Goal: Communication & Community: Participate in discussion

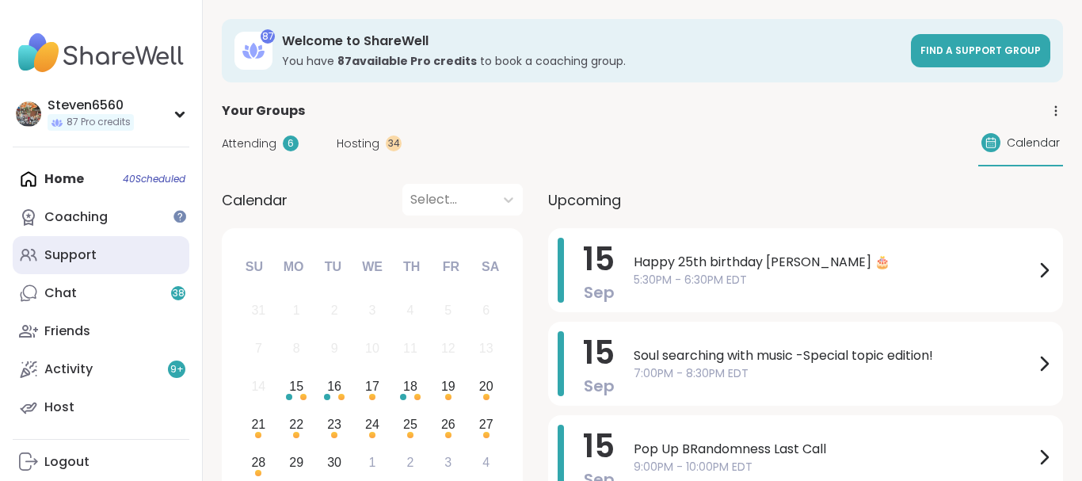
click at [86, 250] on div "Support" at bounding box center [70, 254] width 52 height 17
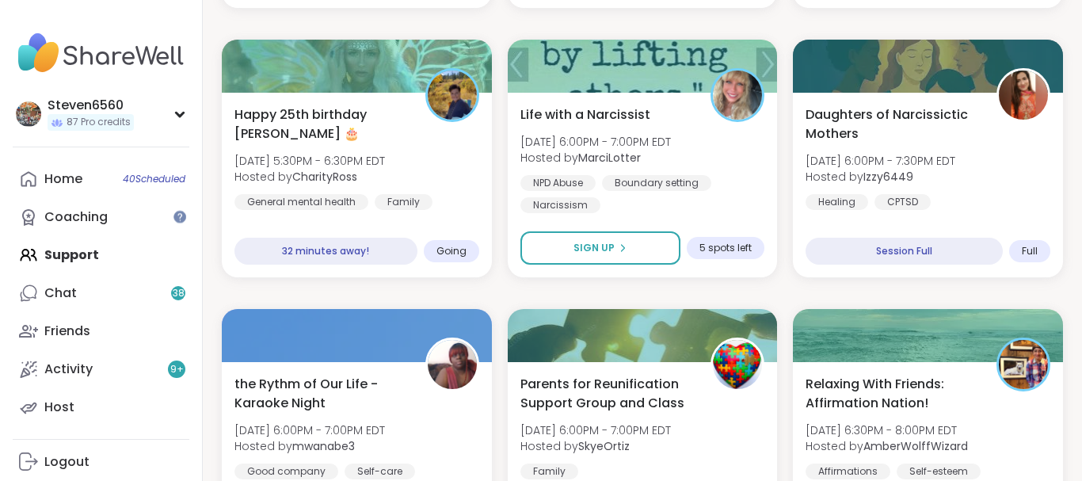
scroll to position [769, 0]
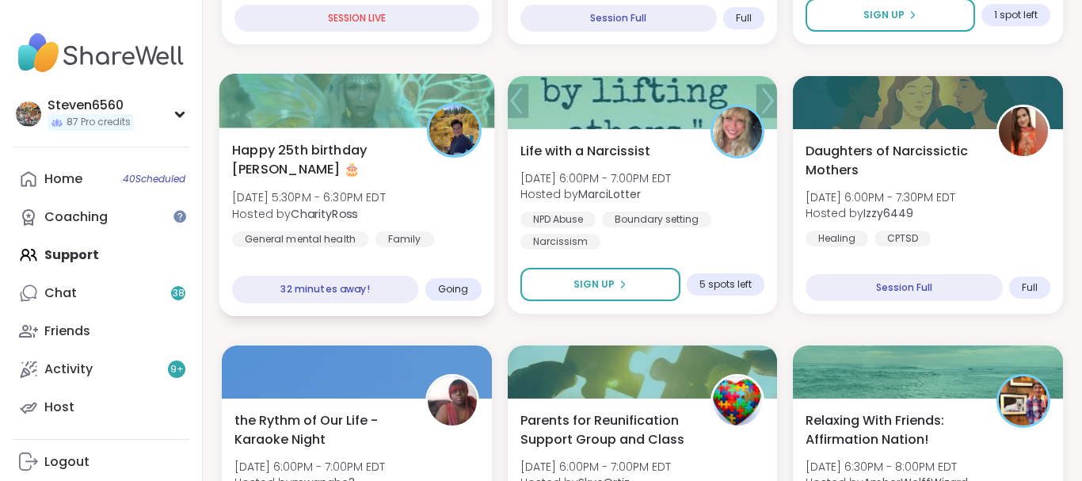
click at [283, 218] on span "Hosted by CharityRoss" at bounding box center [309, 213] width 154 height 16
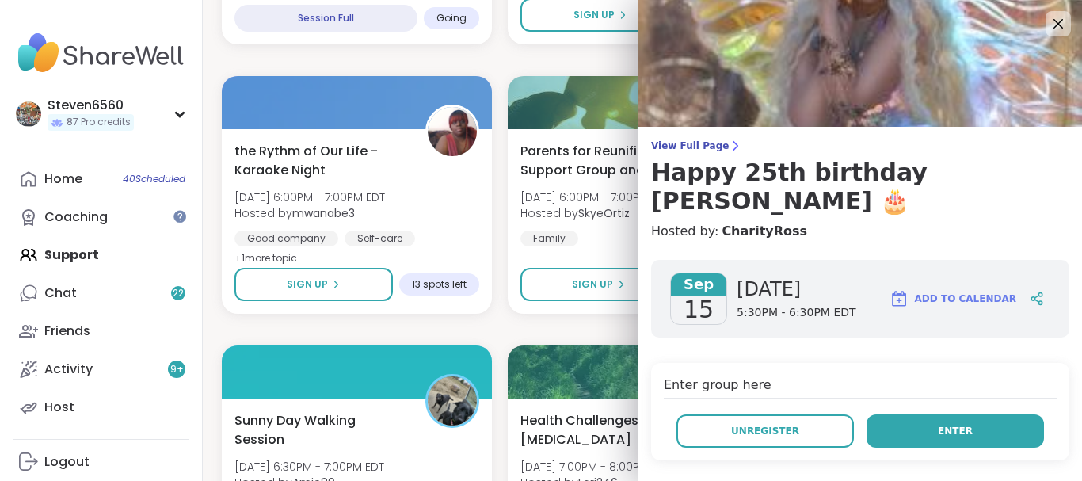
click at [924, 414] on button "Enter" at bounding box center [955, 430] width 177 height 33
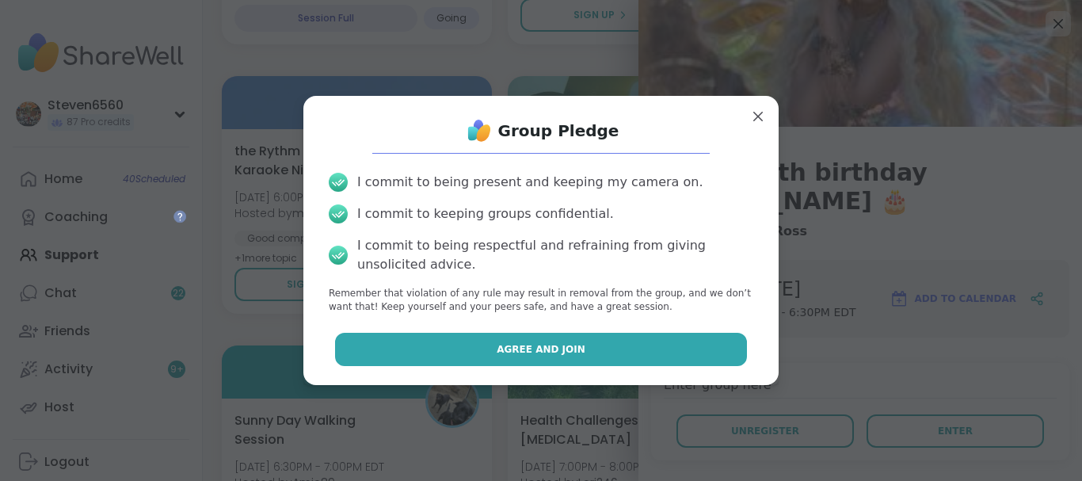
click at [649, 344] on button "Agree and Join" at bounding box center [541, 349] width 413 height 33
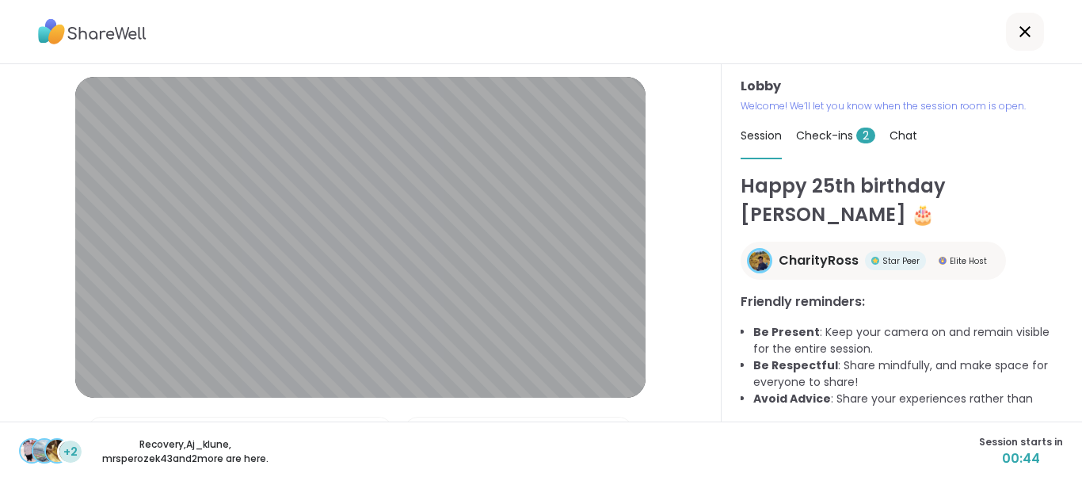
click at [824, 138] on span "Check-ins 2" at bounding box center [835, 136] width 79 height 16
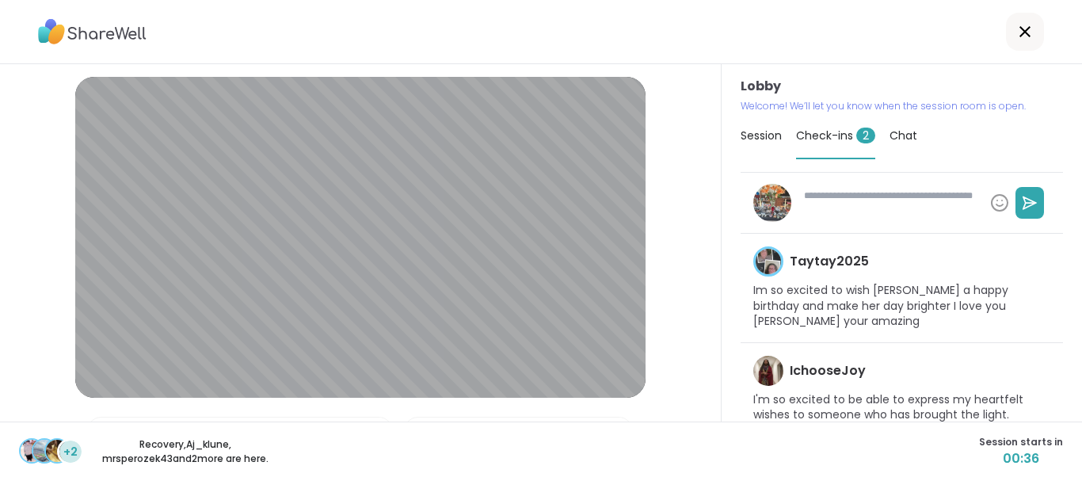
type textarea "*"
click at [899, 135] on span "Chat" at bounding box center [904, 136] width 28 height 16
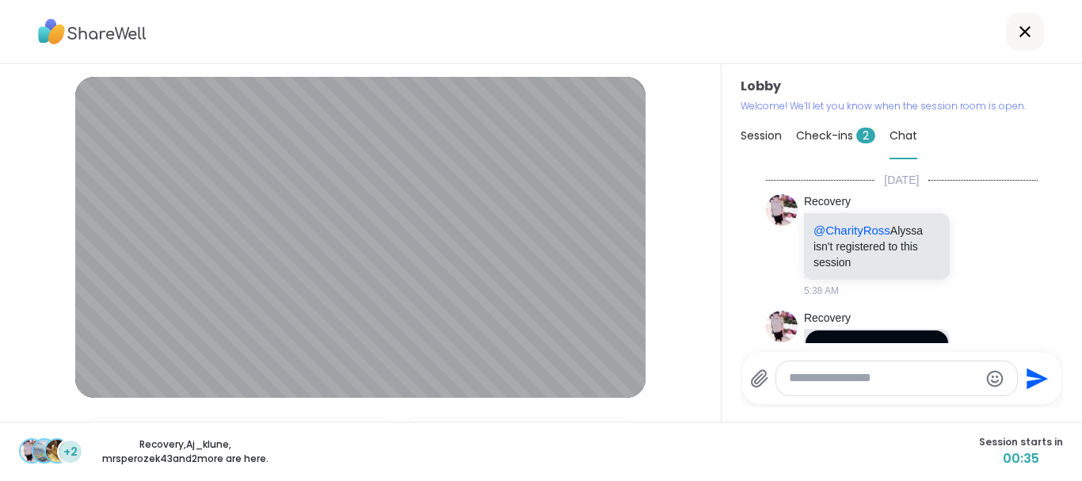
scroll to position [3744, 0]
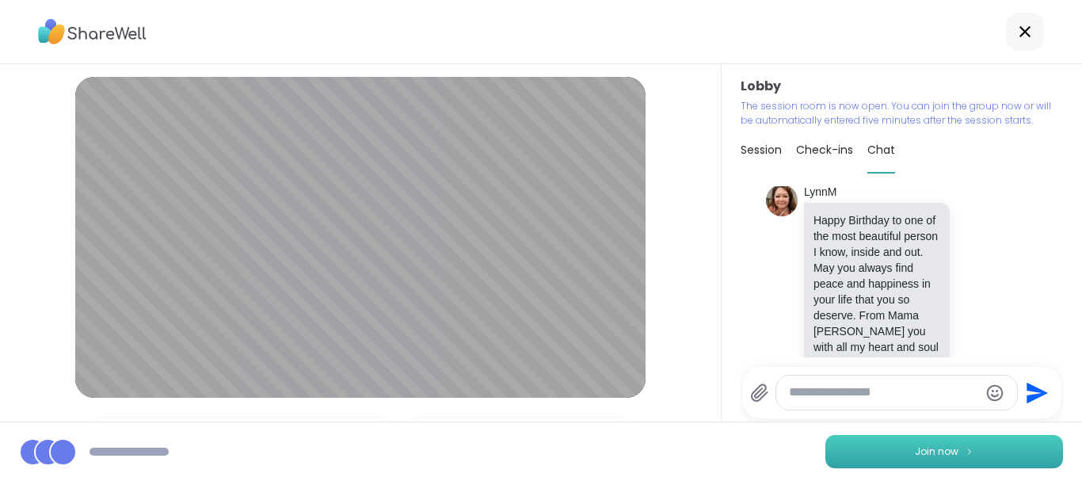
click at [906, 445] on button "Join now" at bounding box center [944, 451] width 238 height 33
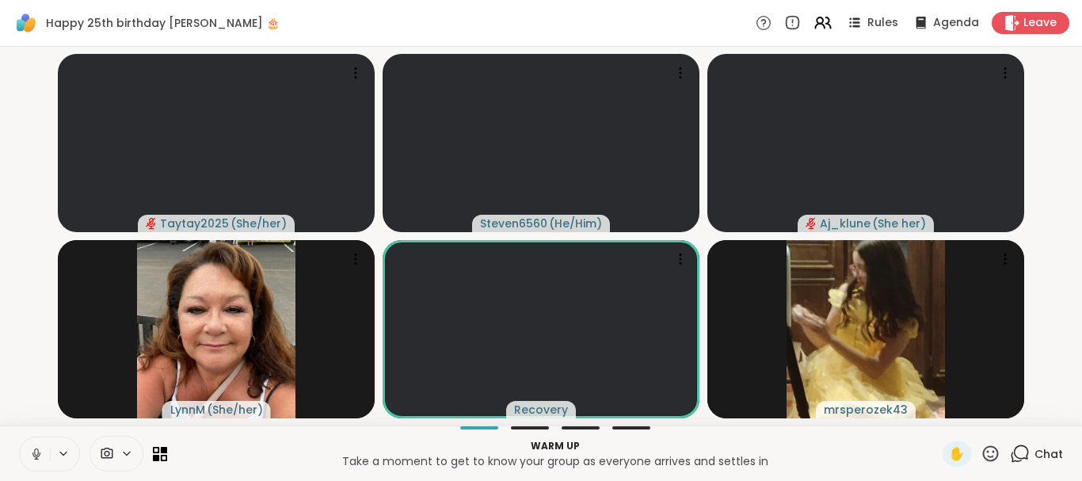
click at [1042, 450] on span "Chat" at bounding box center [1049, 454] width 29 height 16
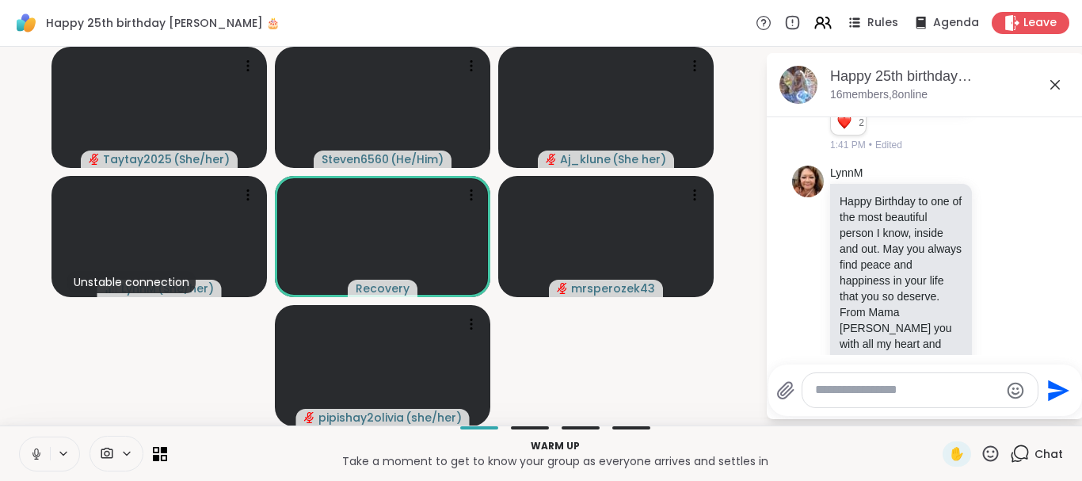
scroll to position [3725, 0]
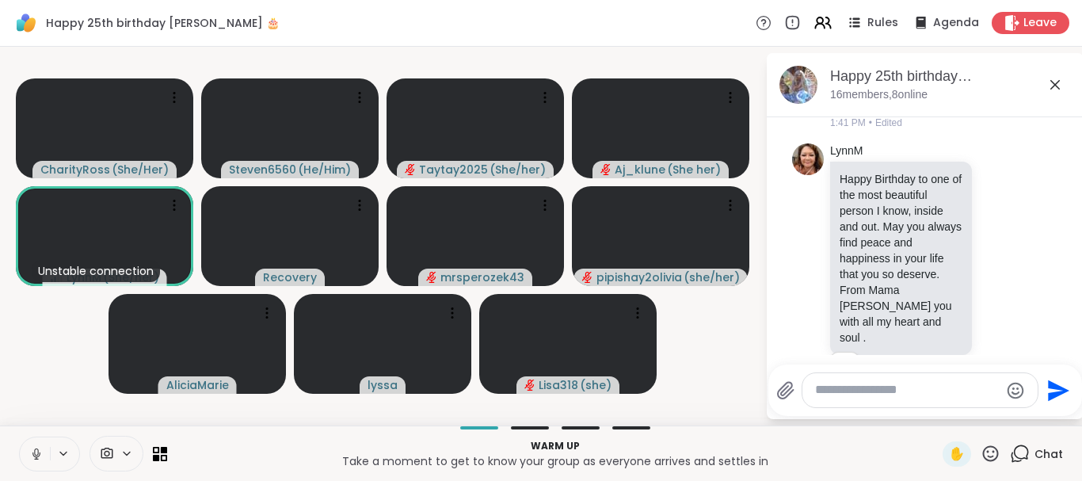
click at [302, 430] on div "Warm up Take a moment to get to know your group as everyone arrives and settles…" at bounding box center [541, 452] width 1082 height 55
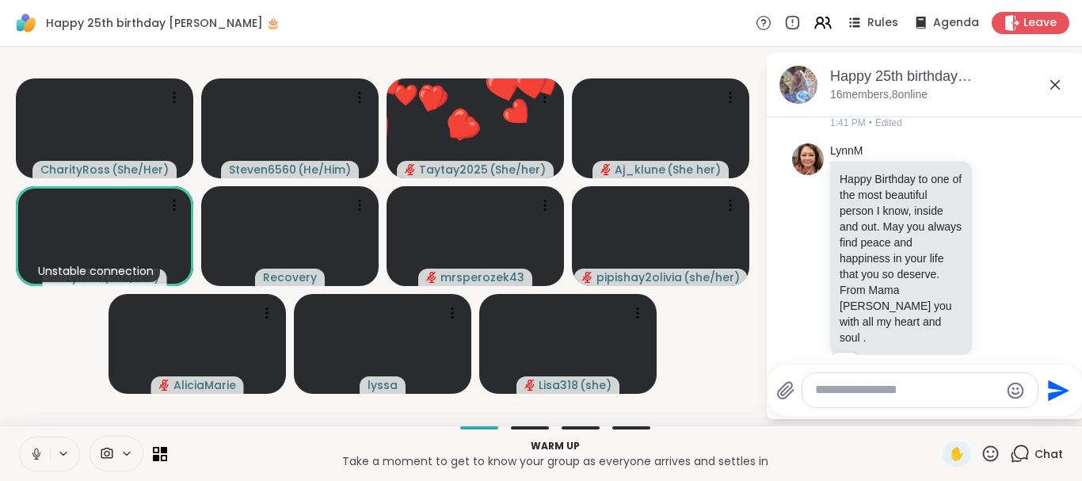
click at [35, 454] on icon at bounding box center [36, 451] width 4 height 7
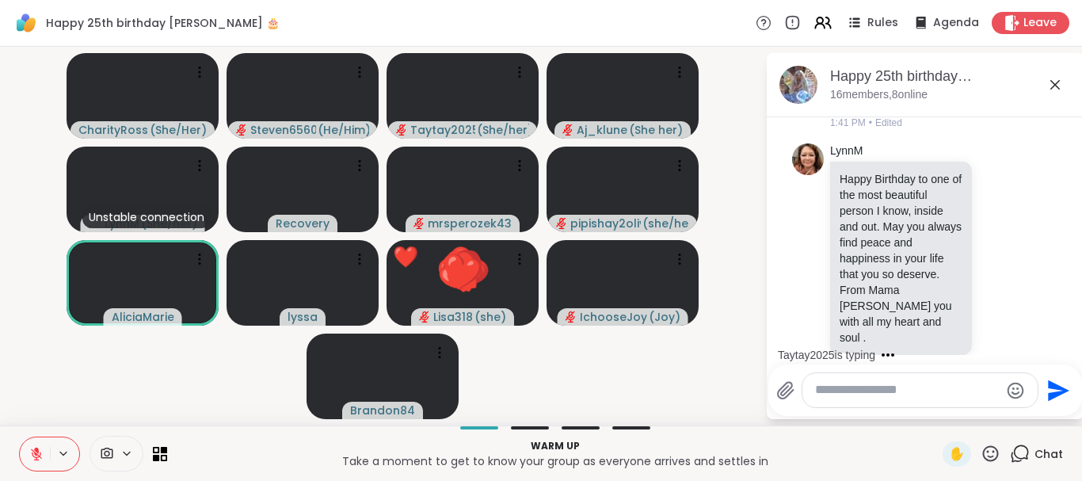
click at [987, 452] on icon at bounding box center [991, 454] width 20 height 20
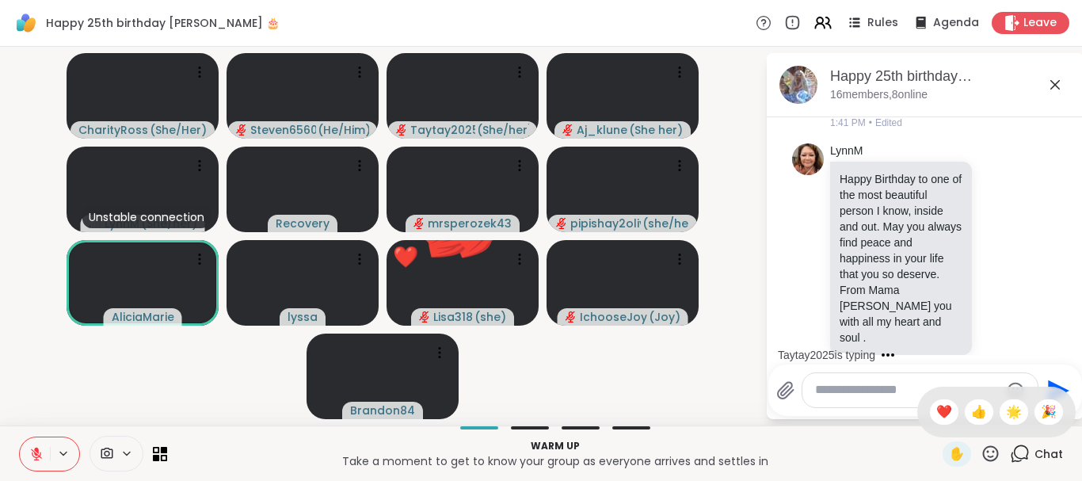
scroll to position [3826, 0]
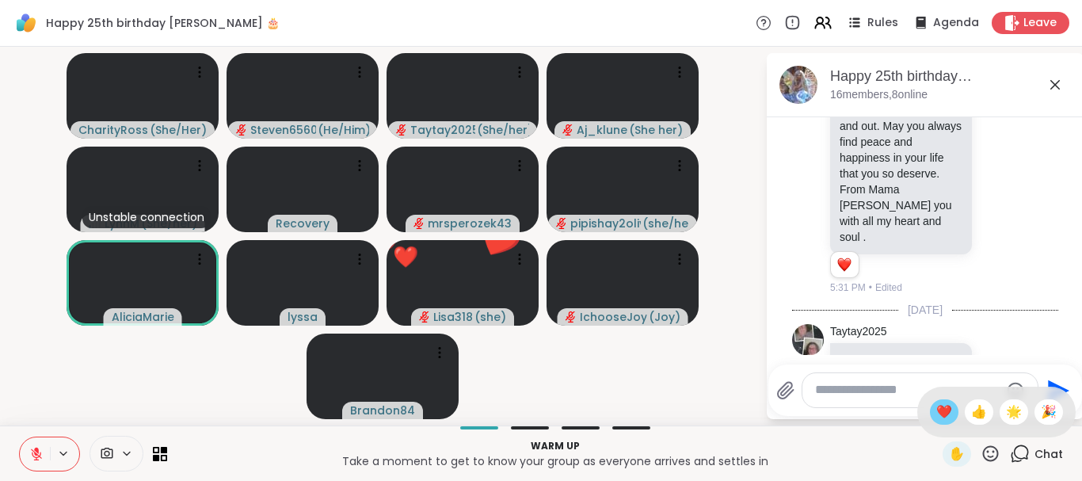
click at [939, 408] on span "❤️" at bounding box center [944, 411] width 16 height 19
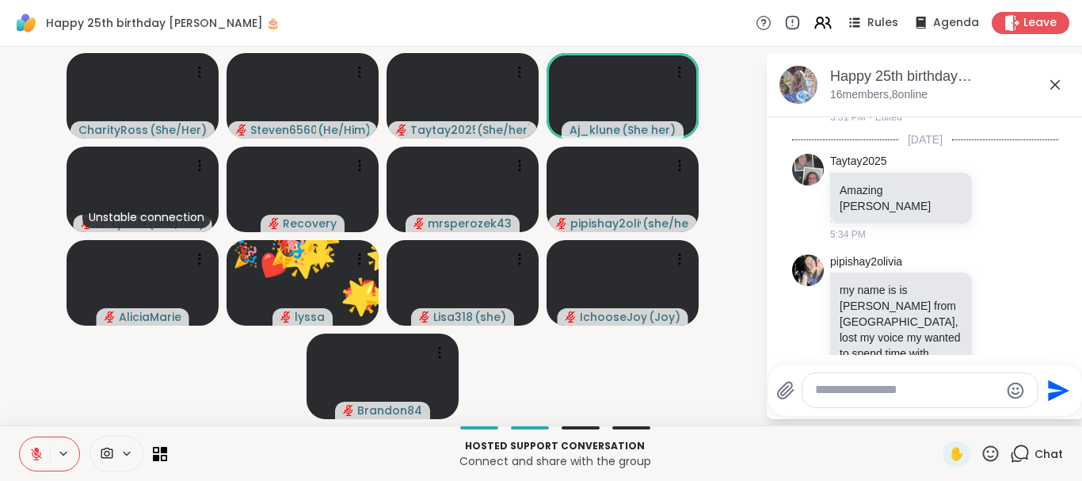
scroll to position [4173, 0]
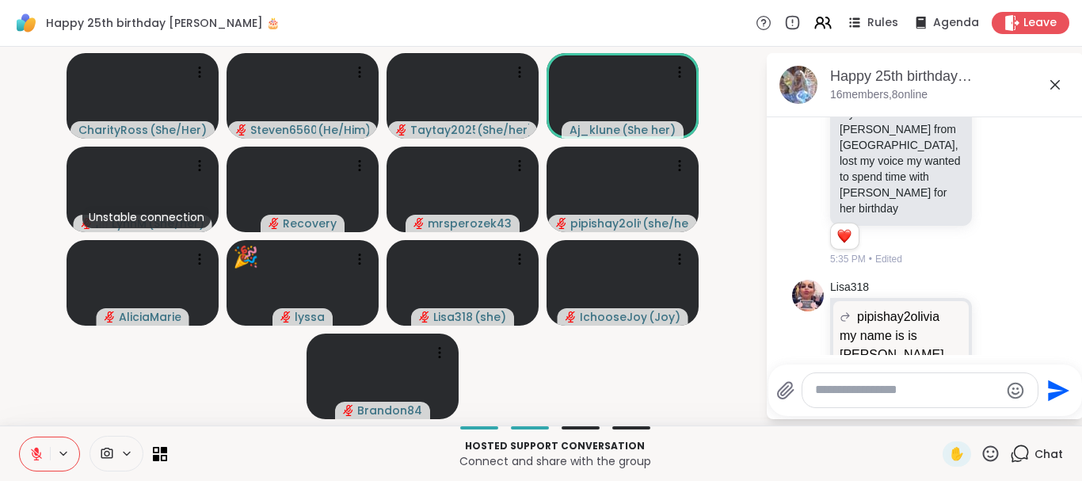
click at [996, 449] on icon at bounding box center [991, 454] width 20 height 20
click at [936, 412] on span "❤️" at bounding box center [944, 411] width 16 height 19
click at [993, 454] on icon at bounding box center [991, 454] width 20 height 20
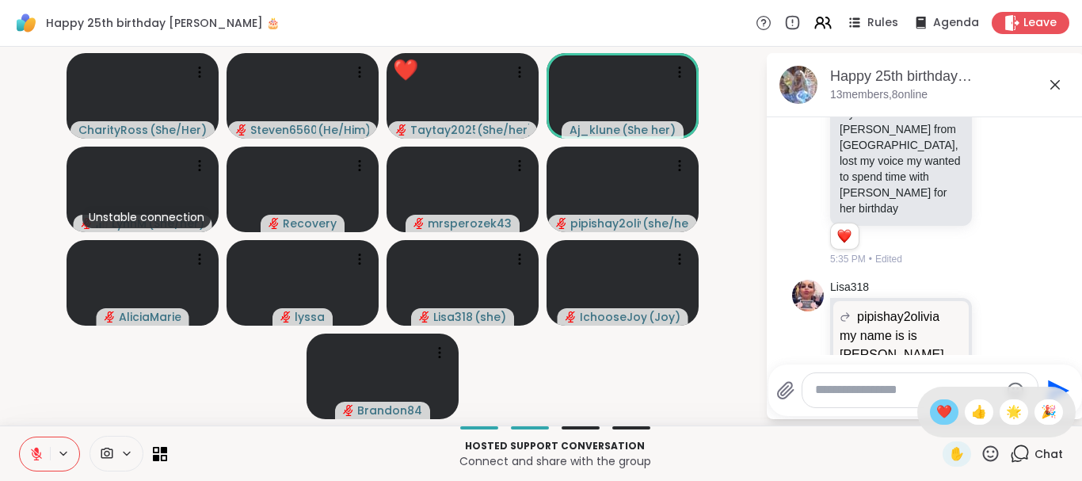
click at [943, 406] on span "❤️" at bounding box center [944, 411] width 16 height 19
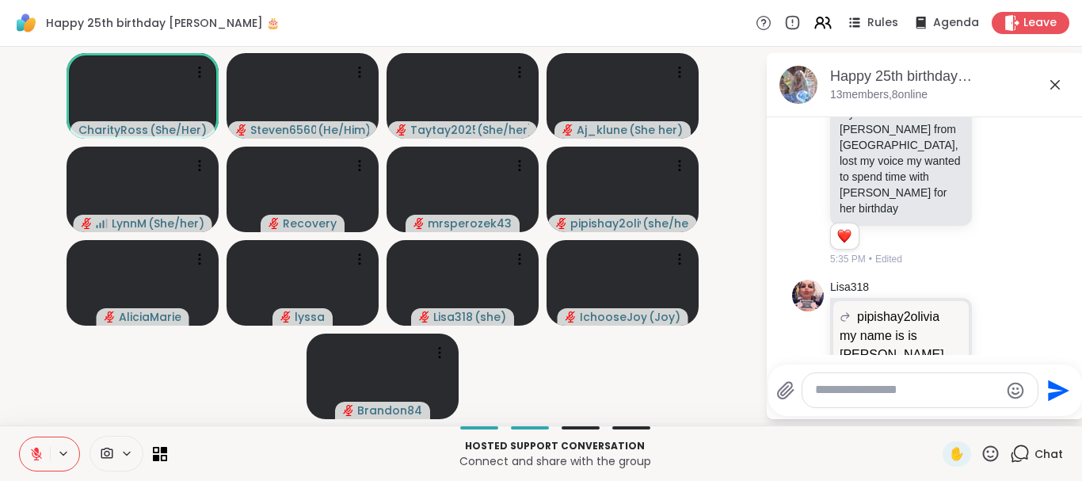
click at [36, 450] on icon at bounding box center [36, 450] width 5 height 6
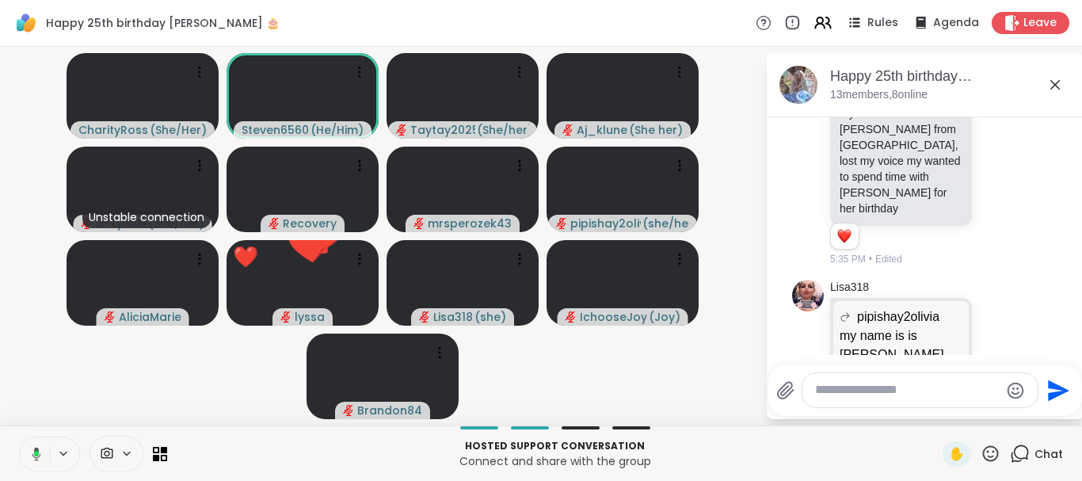
click at [36, 450] on icon at bounding box center [36, 453] width 9 height 13
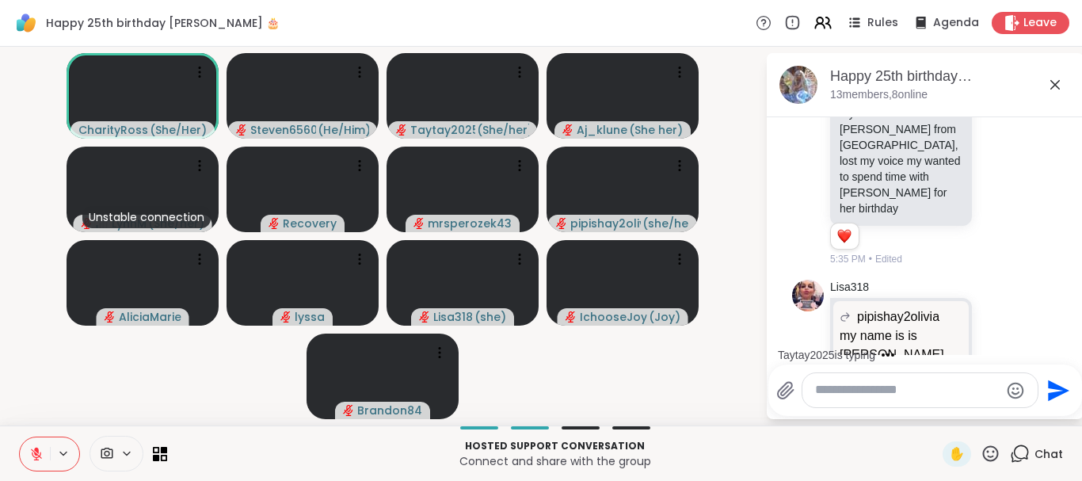
scroll to position [4365, 0]
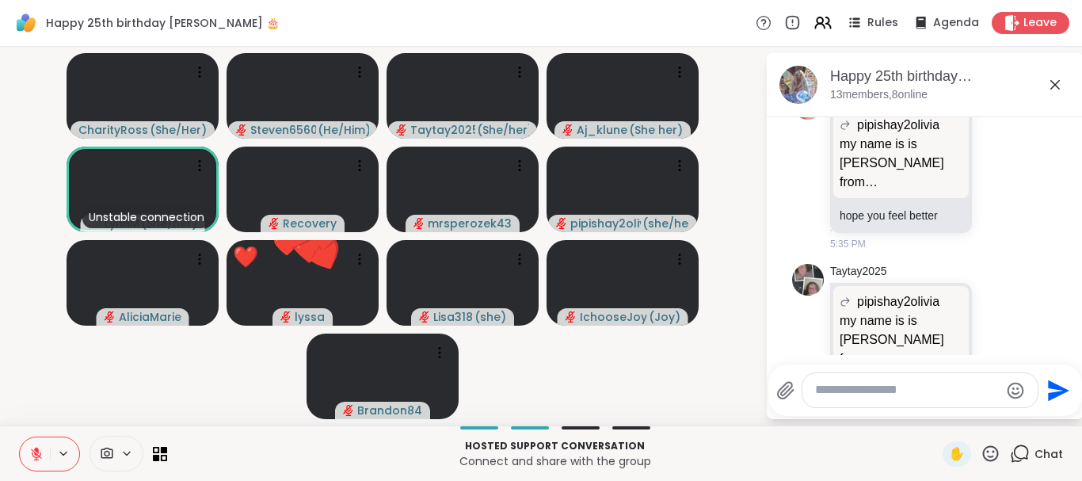
click at [989, 455] on icon at bounding box center [991, 454] width 20 height 20
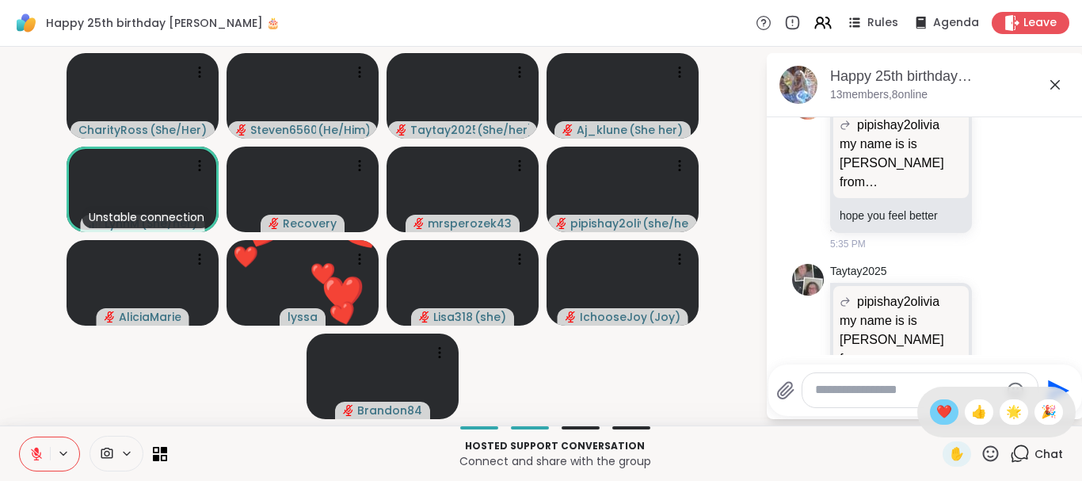
click at [936, 411] on span "❤️" at bounding box center [944, 411] width 16 height 19
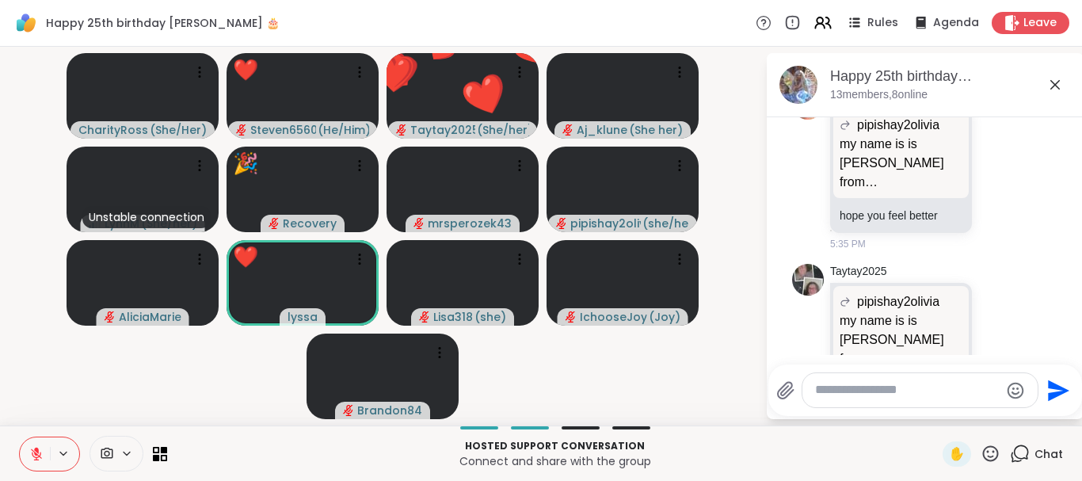
click at [989, 446] on icon at bounding box center [991, 454] width 20 height 20
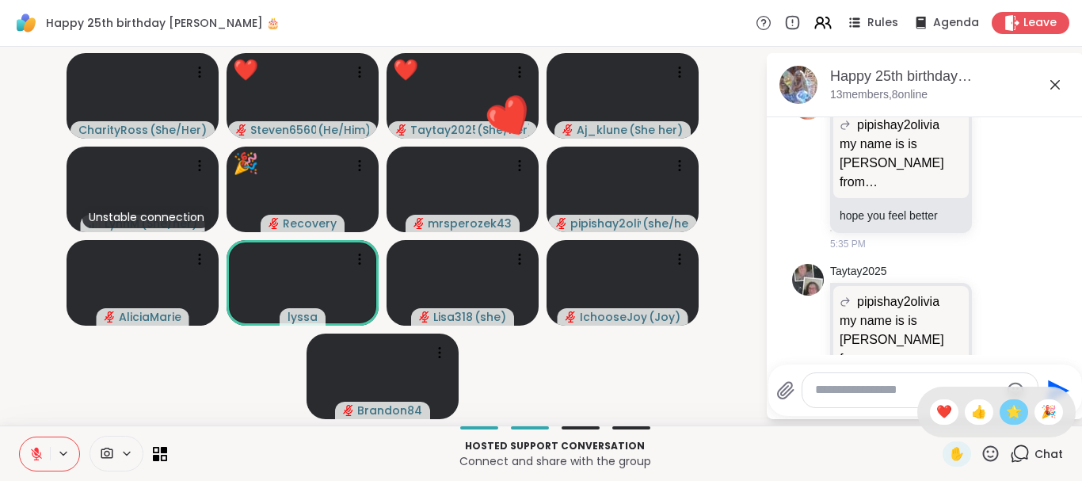
click at [1021, 410] on div "🌟" at bounding box center [1014, 411] width 29 height 25
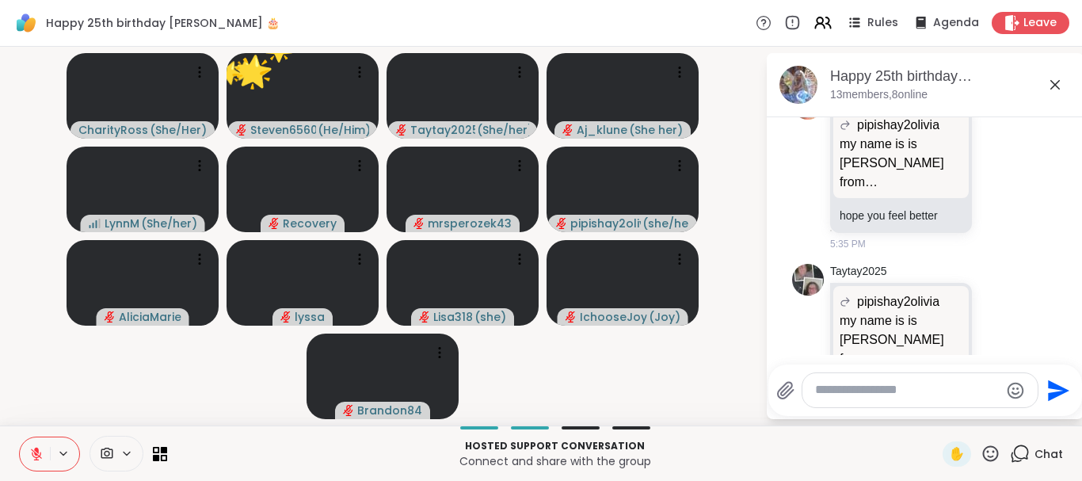
click at [989, 452] on icon at bounding box center [991, 453] width 16 height 16
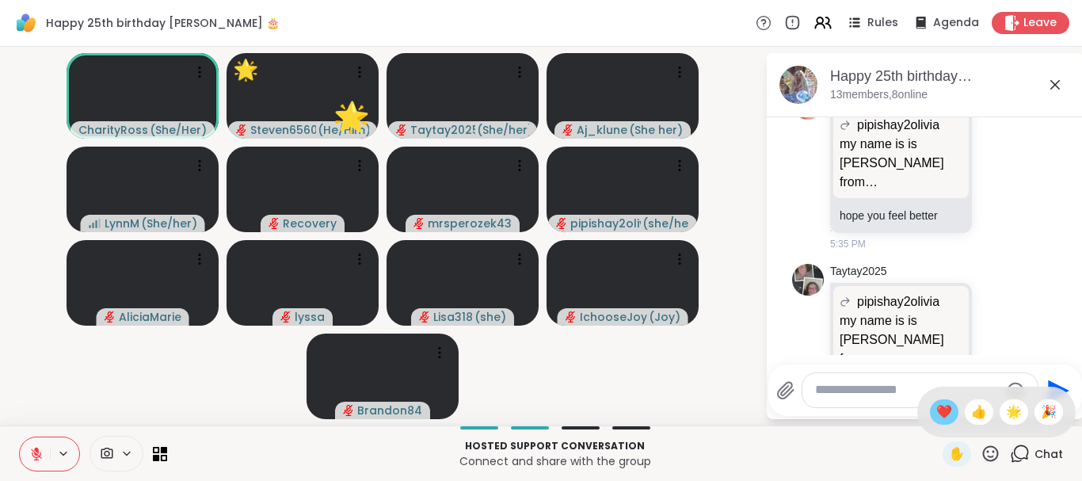
click at [943, 410] on span "❤️" at bounding box center [944, 411] width 16 height 19
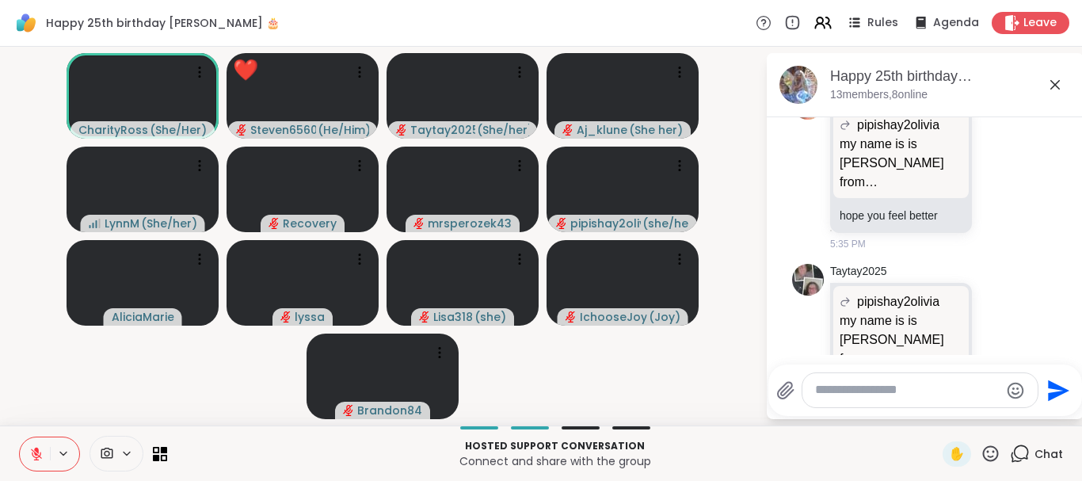
click at [993, 454] on icon at bounding box center [991, 454] width 20 height 20
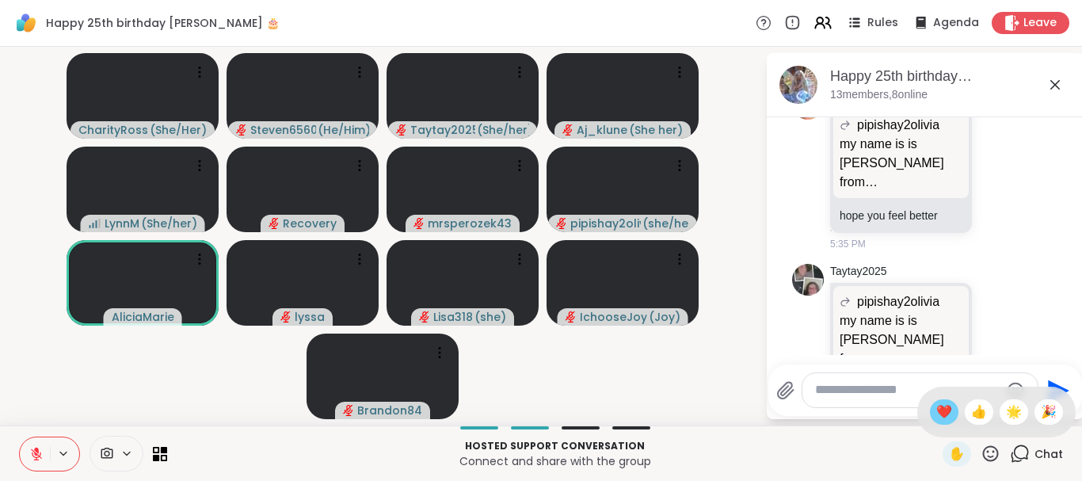
click at [947, 409] on span "❤️" at bounding box center [944, 411] width 16 height 19
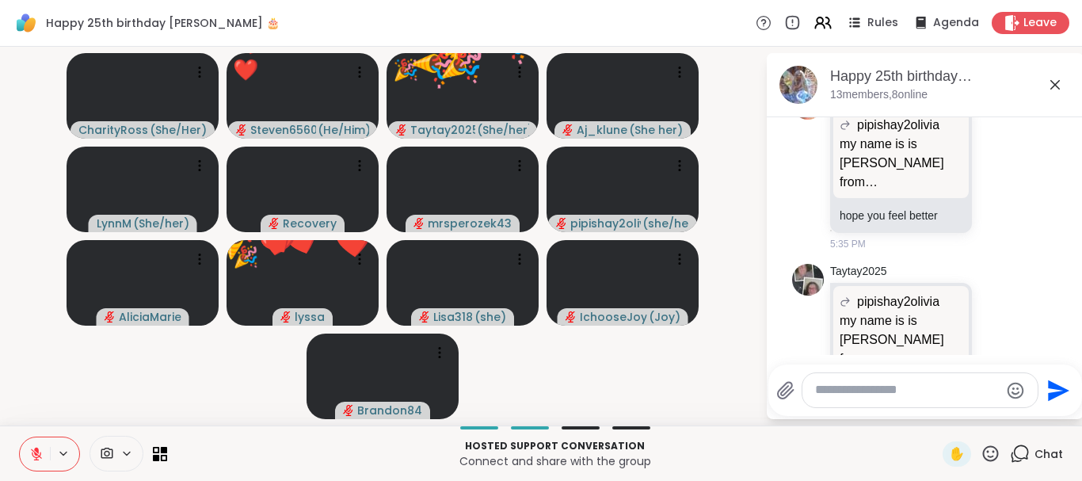
click at [987, 451] on icon at bounding box center [991, 454] width 20 height 20
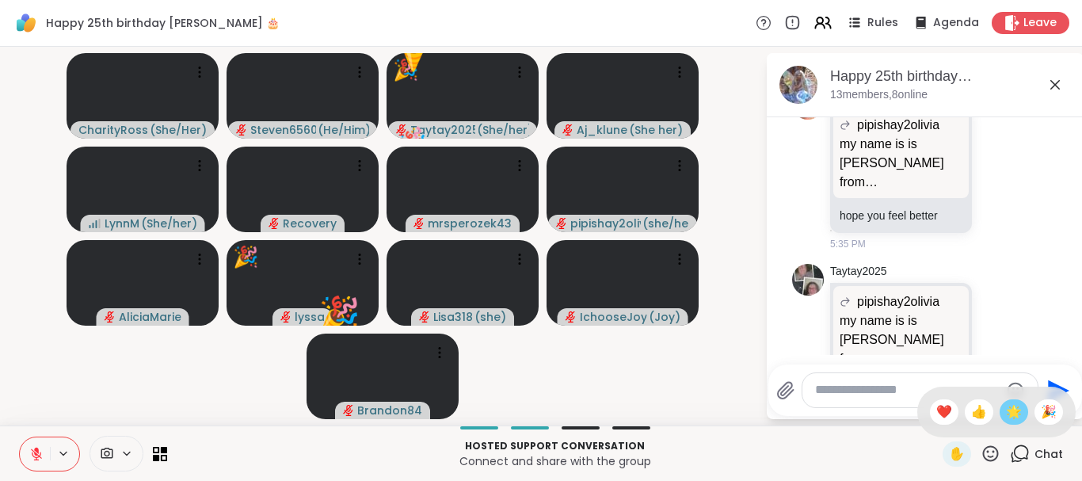
click at [1007, 412] on span "🌟" at bounding box center [1014, 411] width 16 height 19
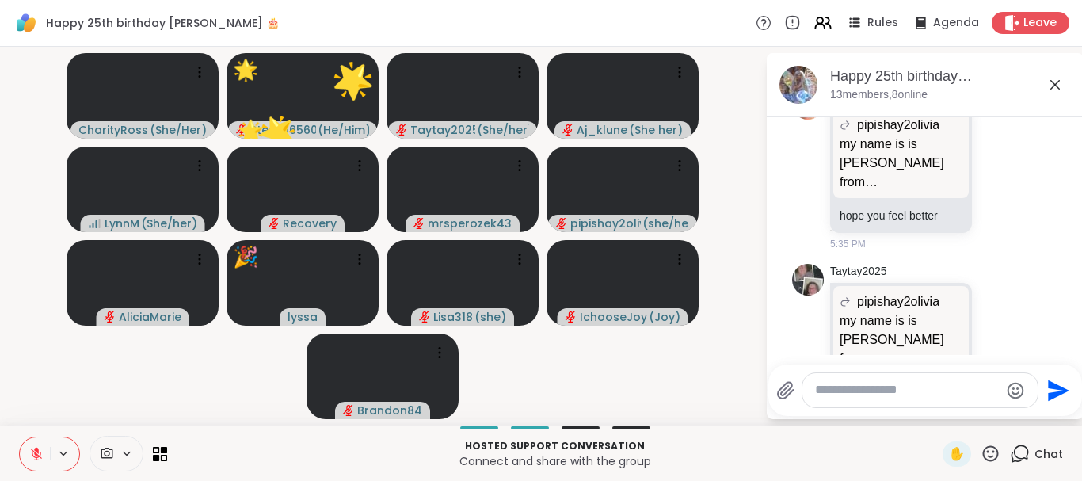
click at [987, 448] on icon at bounding box center [991, 453] width 16 height 16
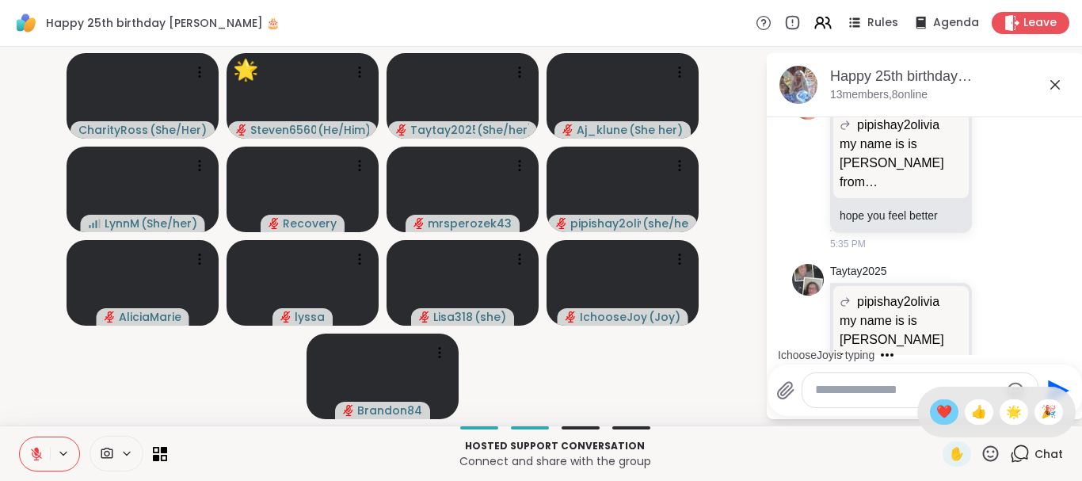
click at [948, 410] on div "❤️" at bounding box center [944, 411] width 29 height 25
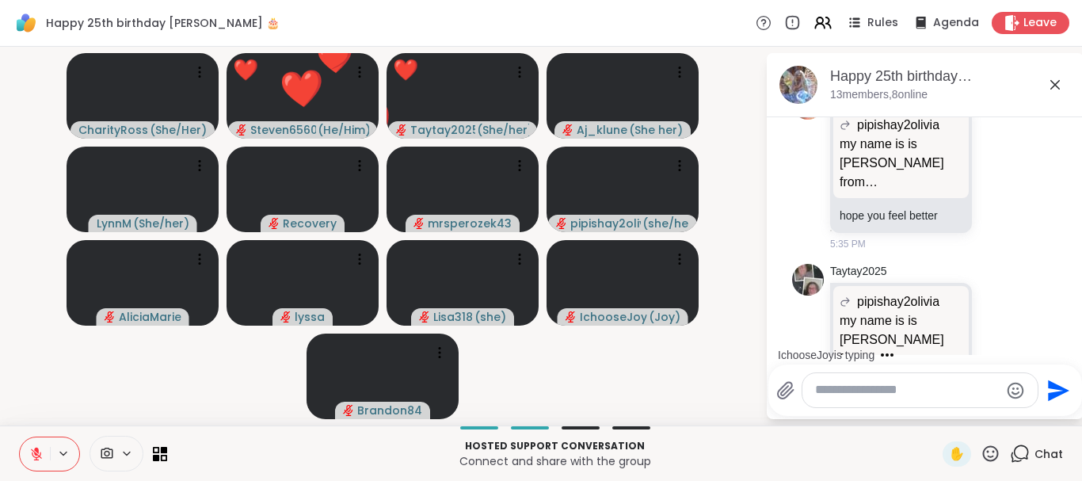
click at [999, 448] on icon at bounding box center [991, 454] width 20 height 20
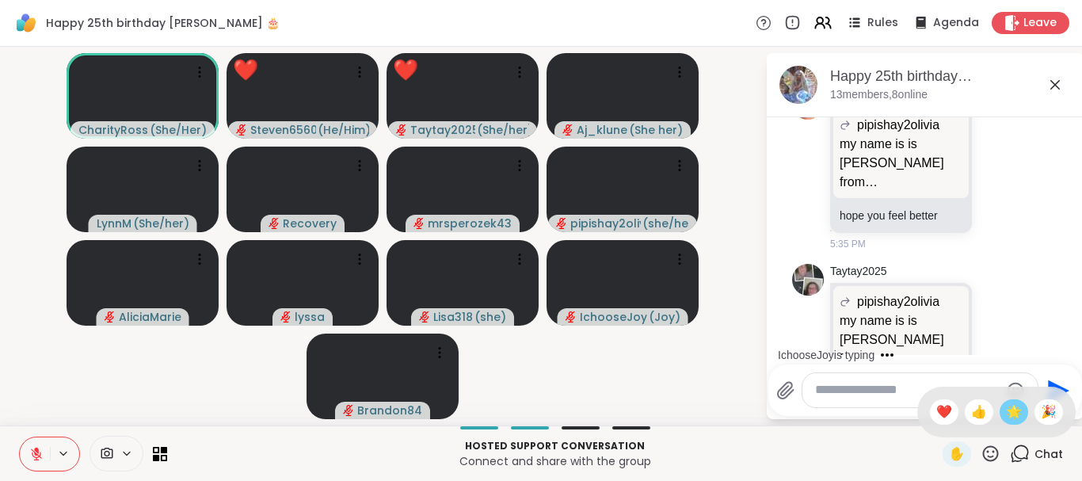
click at [1013, 402] on div "🌟" at bounding box center [1014, 411] width 29 height 25
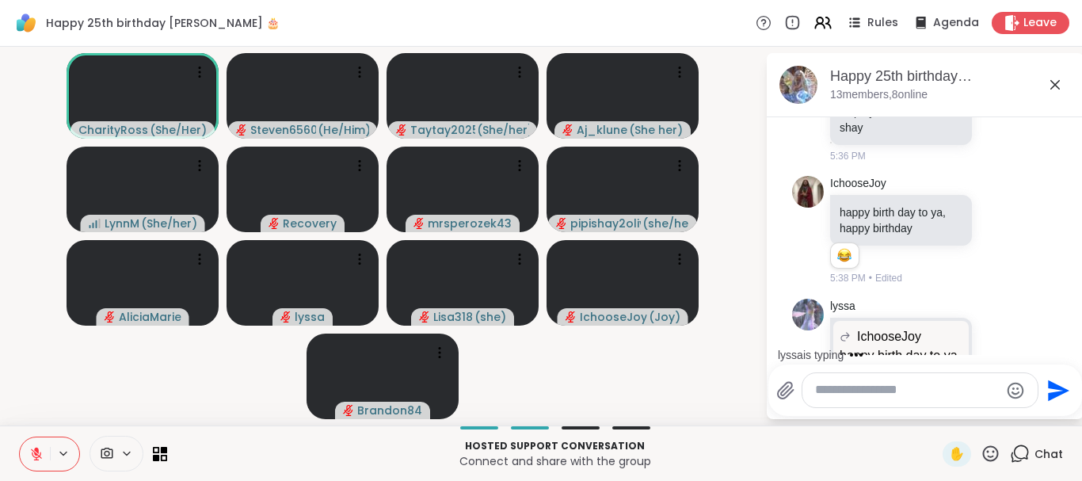
scroll to position [4730, 0]
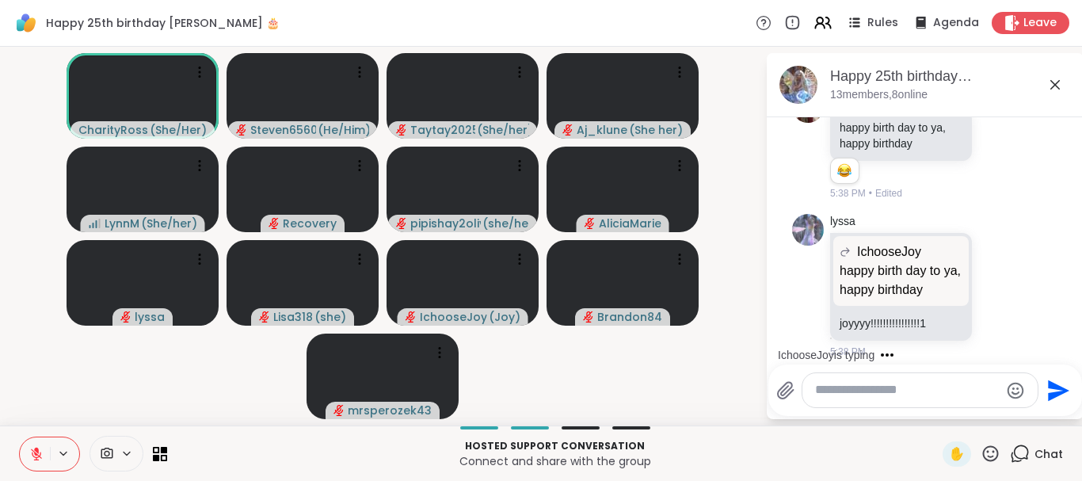
click at [983, 447] on icon at bounding box center [991, 454] width 20 height 20
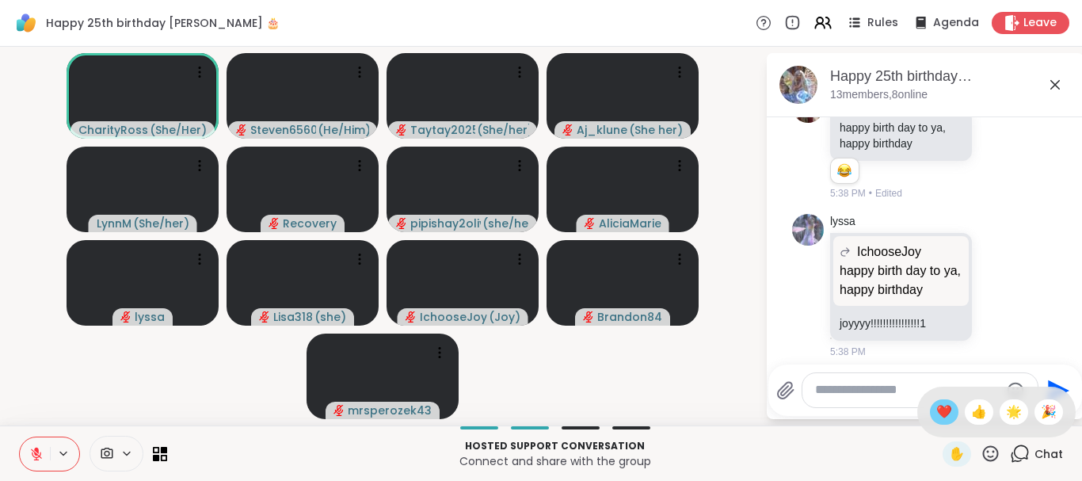
click at [944, 408] on span "❤️" at bounding box center [944, 411] width 16 height 19
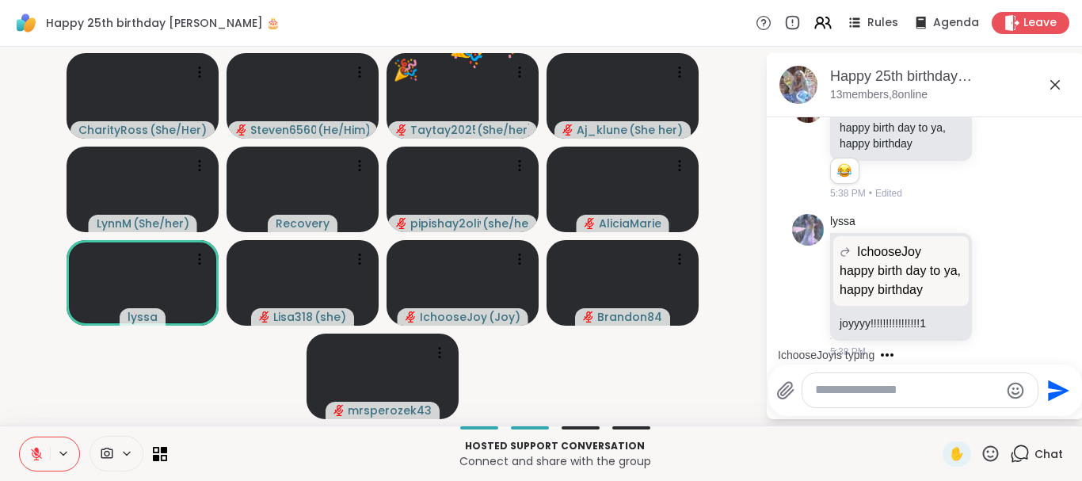
click at [989, 449] on icon at bounding box center [991, 454] width 20 height 20
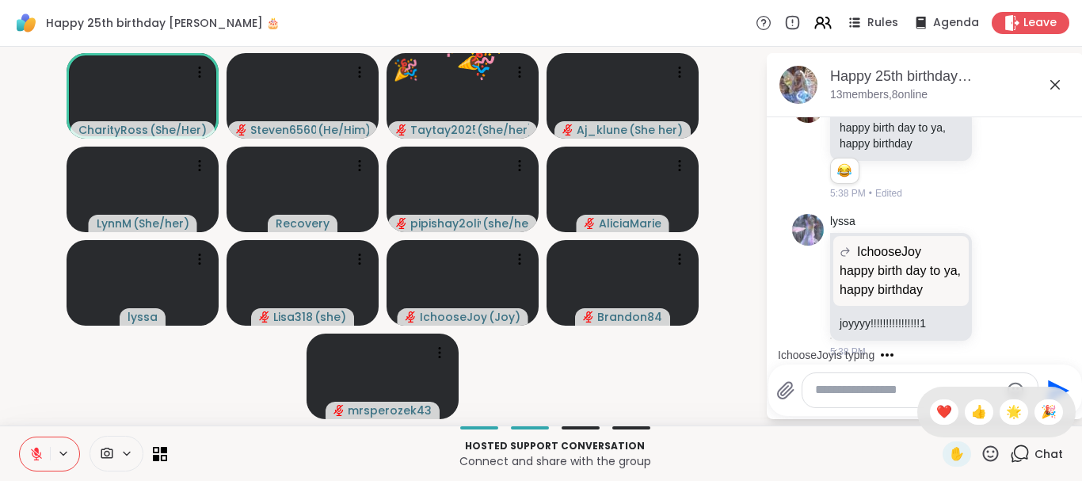
scroll to position [4861, 0]
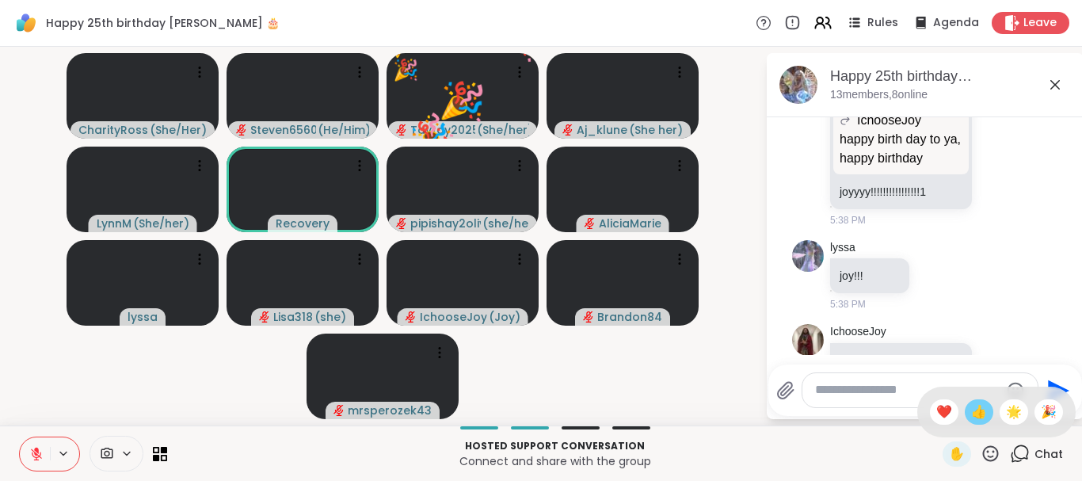
click at [972, 404] on span "👍" at bounding box center [979, 411] width 16 height 19
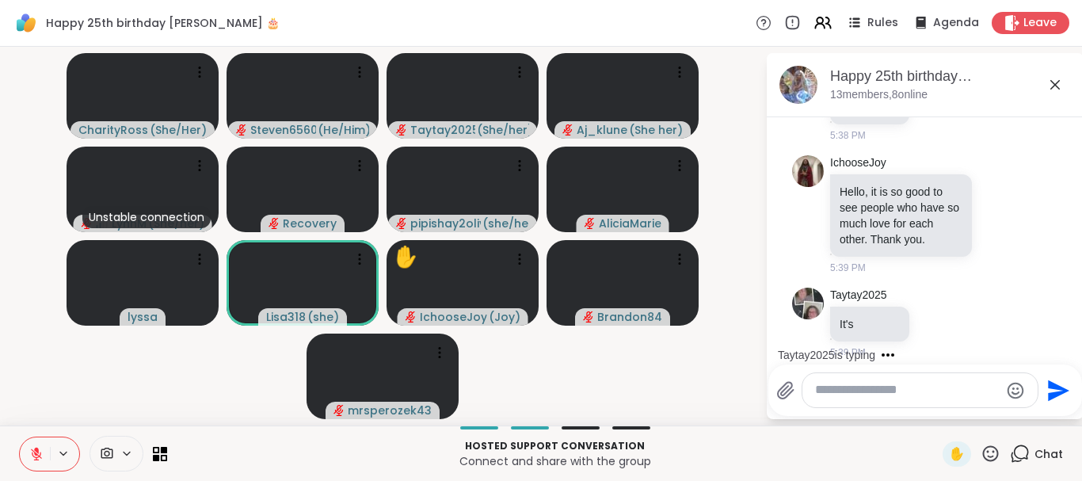
scroll to position [5115, 0]
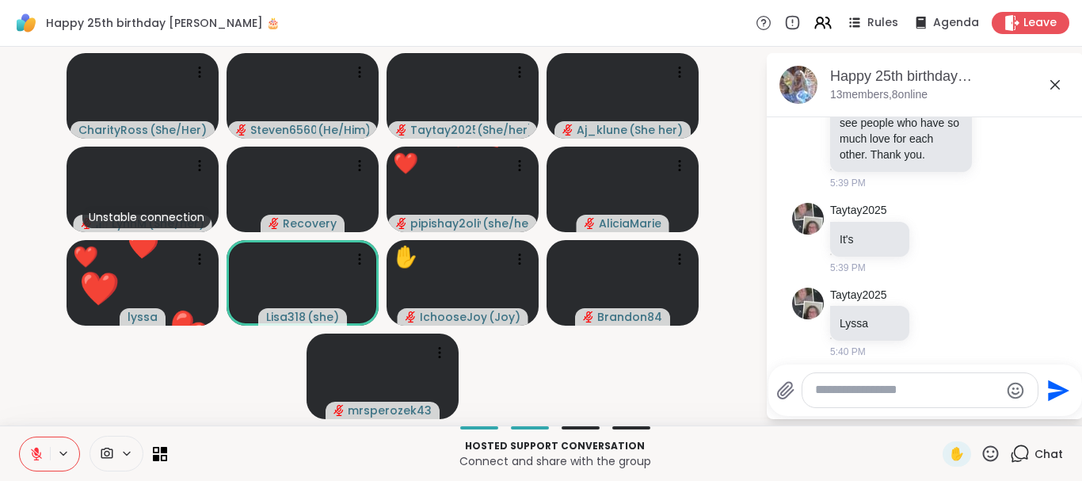
click at [991, 455] on icon at bounding box center [991, 454] width 20 height 20
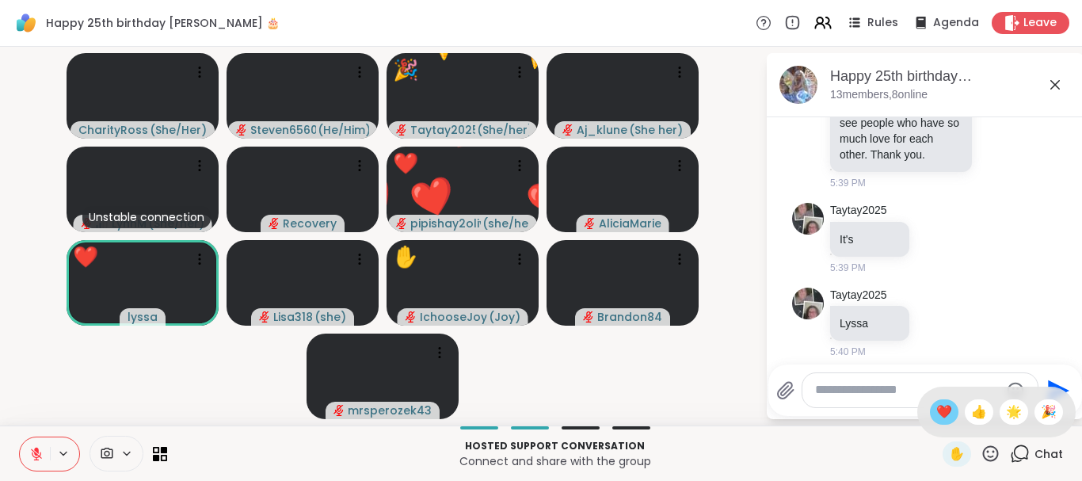
click at [937, 415] on span "❤️" at bounding box center [944, 411] width 16 height 19
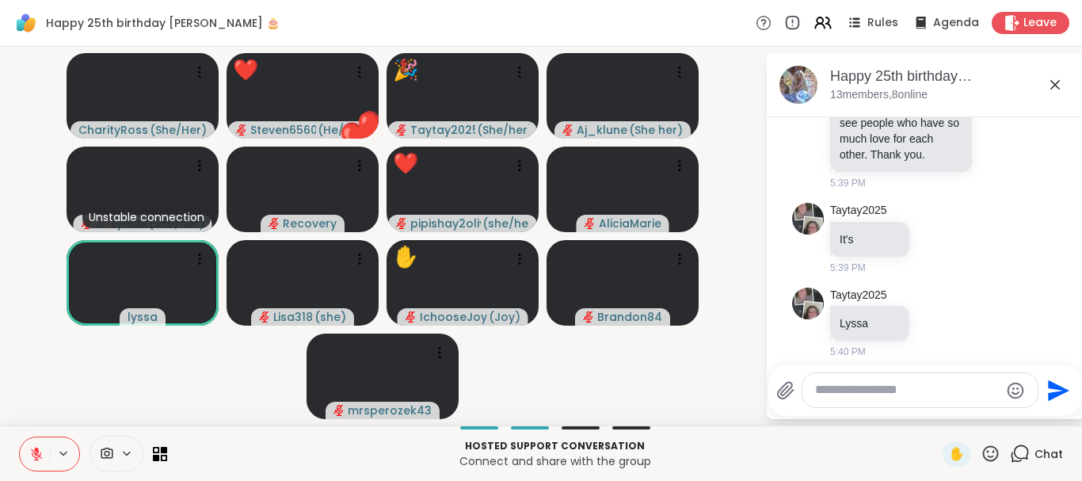
click at [988, 456] on icon at bounding box center [991, 454] width 20 height 20
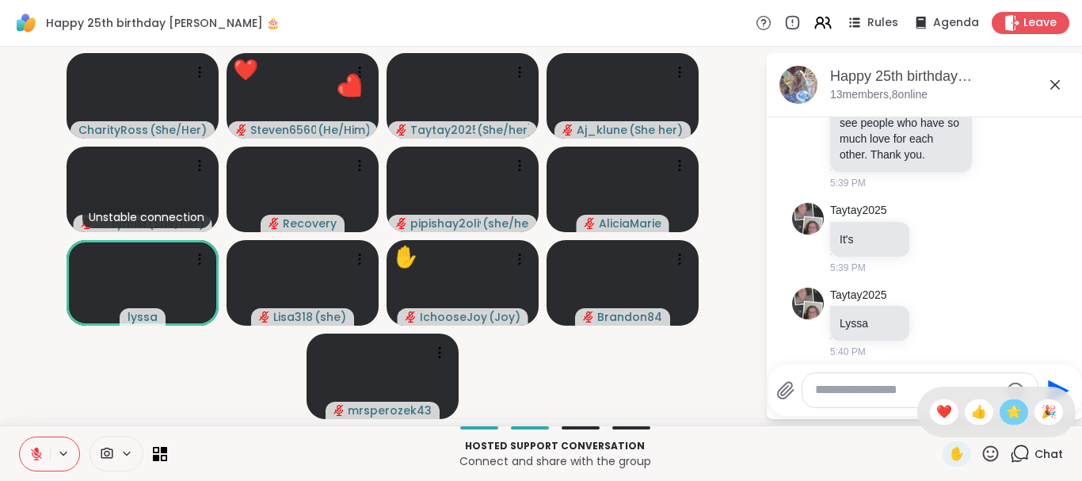
click at [1015, 406] on span "🌟" at bounding box center [1014, 411] width 16 height 19
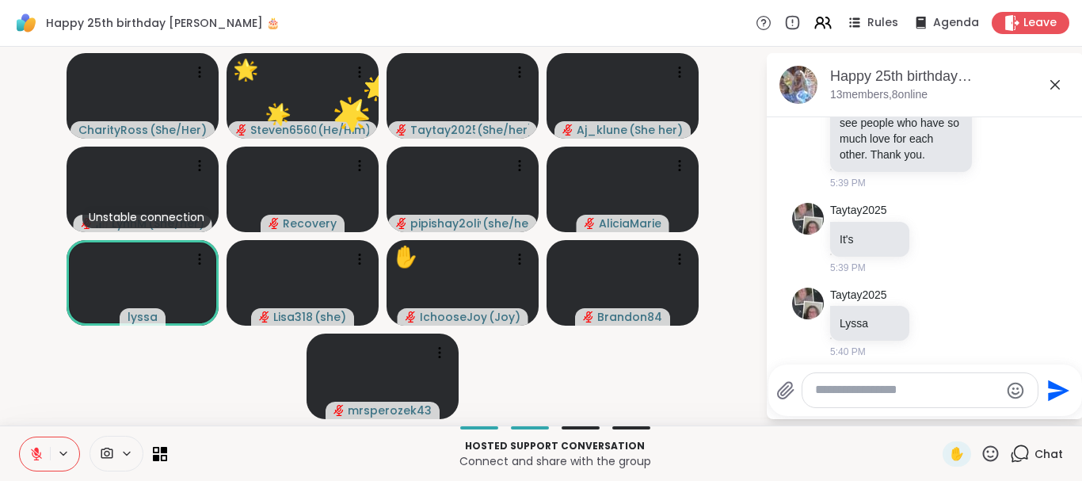
click at [987, 451] on icon at bounding box center [991, 454] width 20 height 20
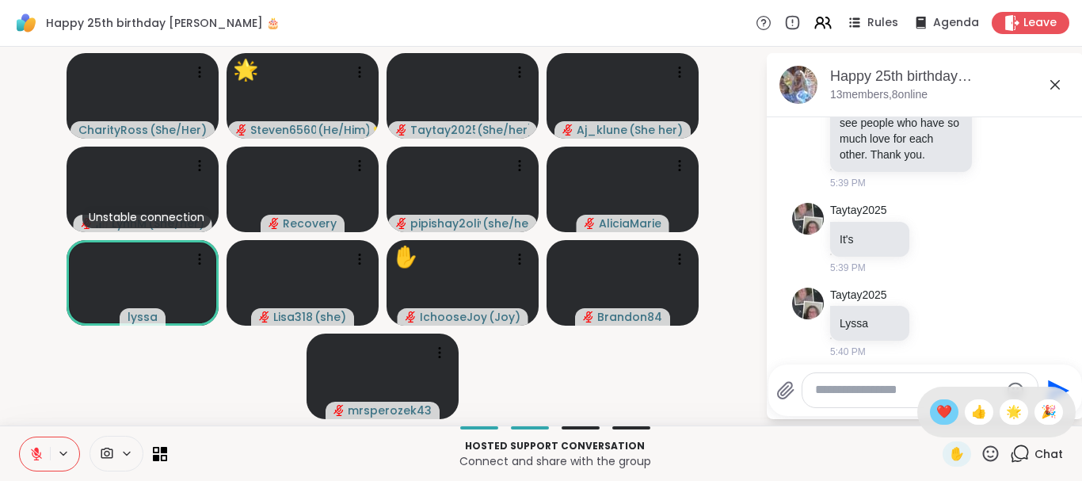
click at [937, 413] on span "❤️" at bounding box center [944, 411] width 16 height 19
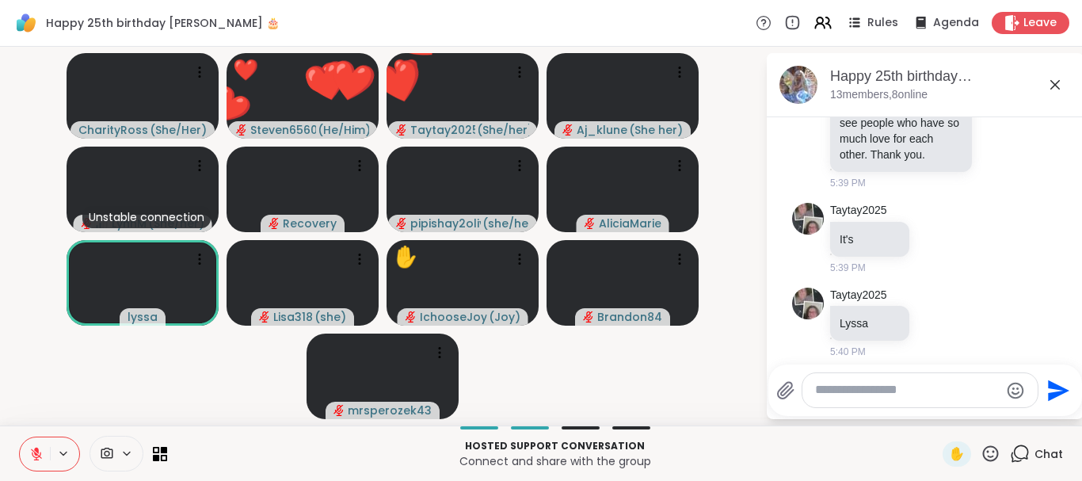
click at [992, 448] on icon at bounding box center [991, 454] width 20 height 20
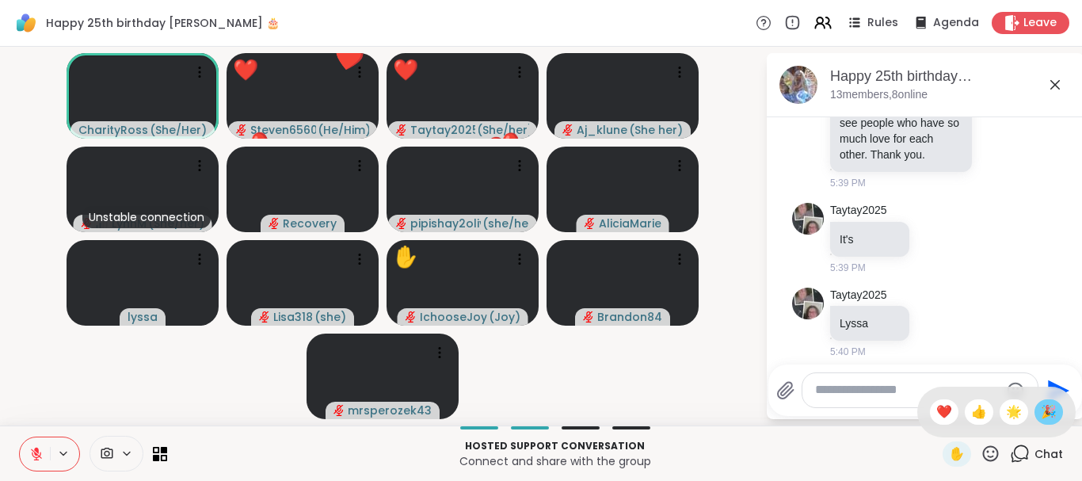
click at [1049, 411] on span "🎉" at bounding box center [1049, 411] width 16 height 19
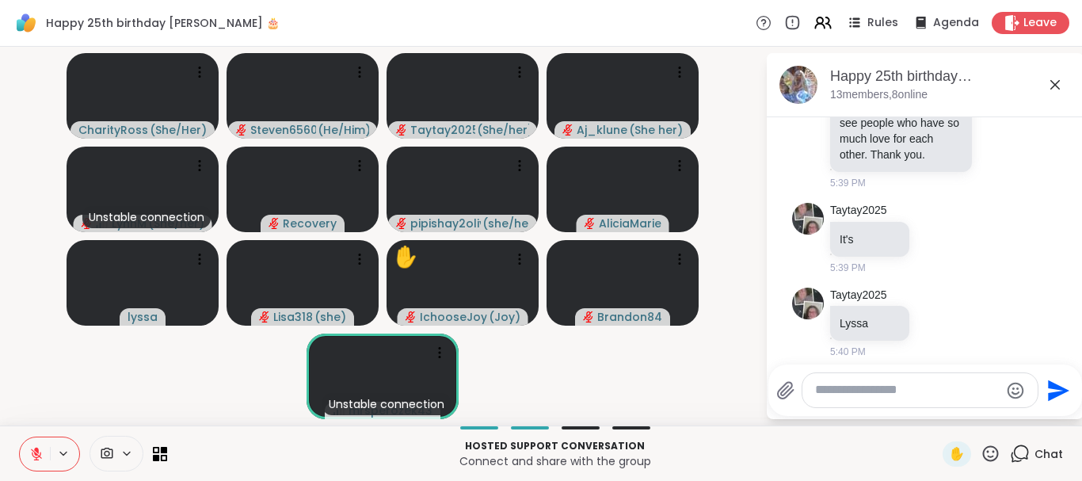
click at [987, 448] on icon at bounding box center [991, 453] width 16 height 16
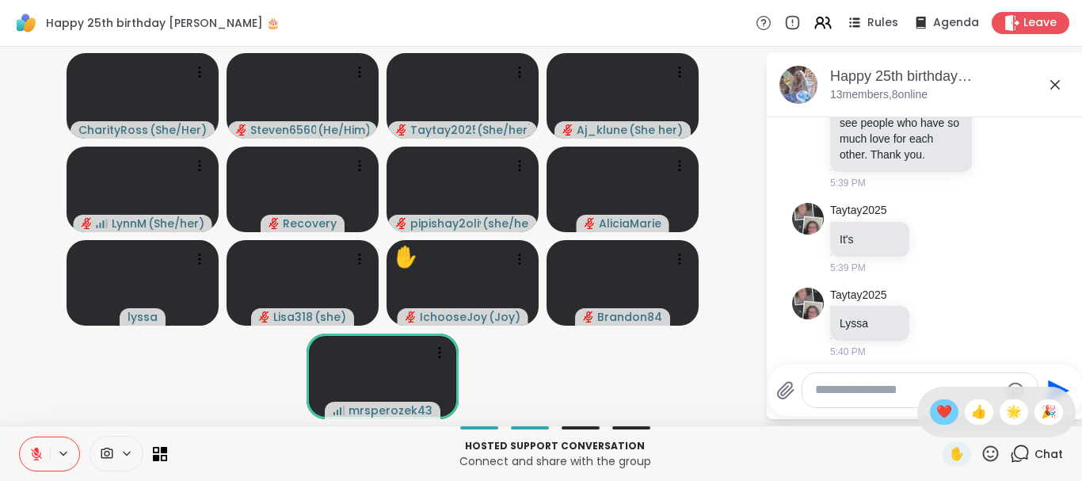
click at [936, 408] on span "❤️" at bounding box center [944, 411] width 16 height 19
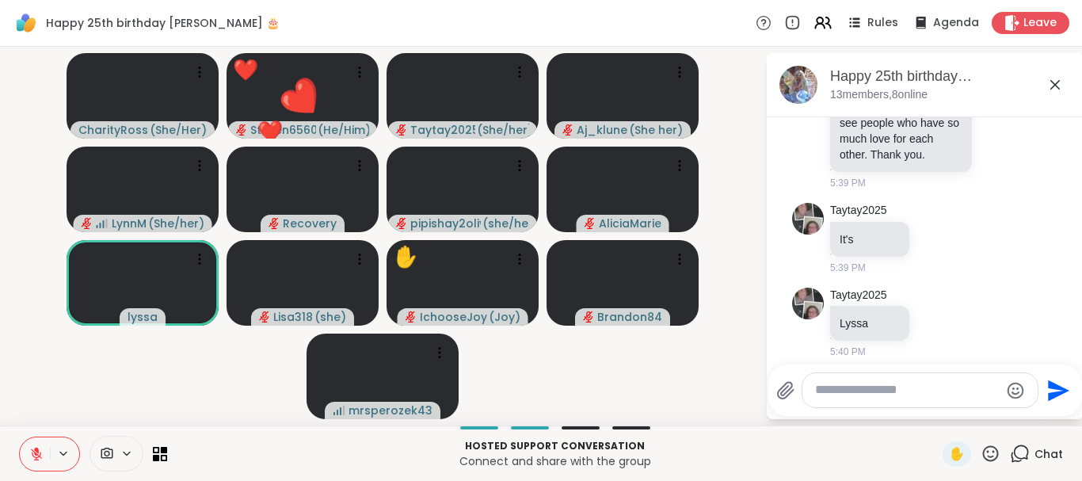
click at [989, 456] on icon at bounding box center [991, 453] width 16 height 16
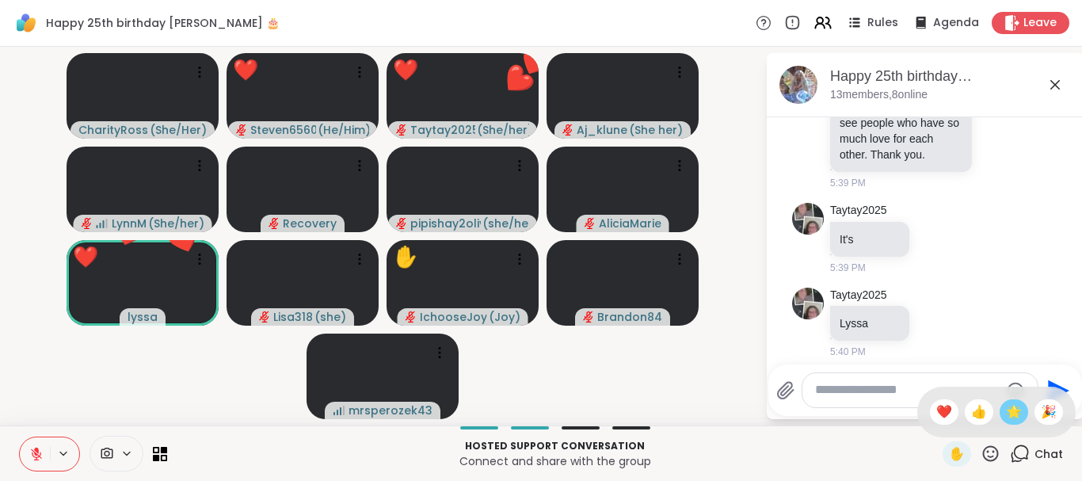
click at [1009, 413] on span "🌟" at bounding box center [1014, 411] width 16 height 19
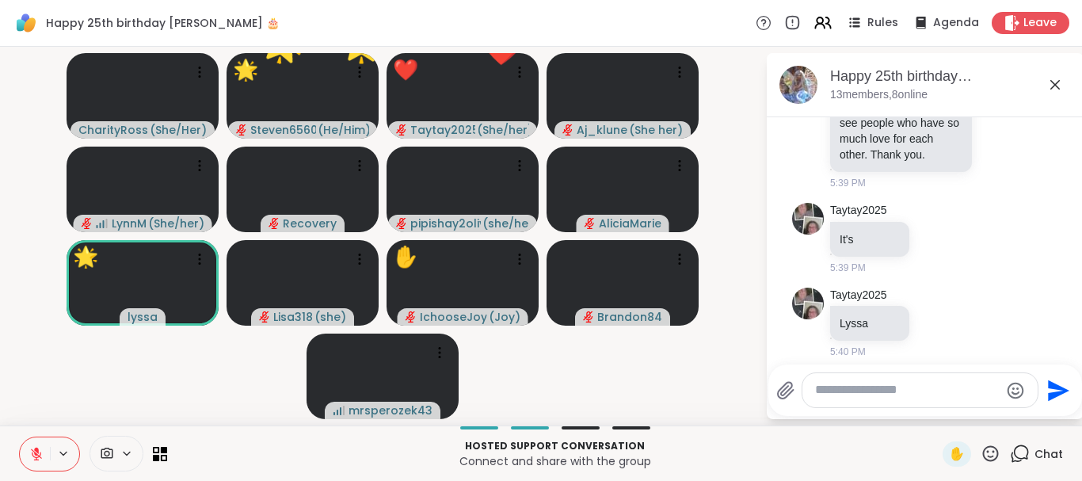
click at [991, 450] on icon at bounding box center [991, 454] width 20 height 20
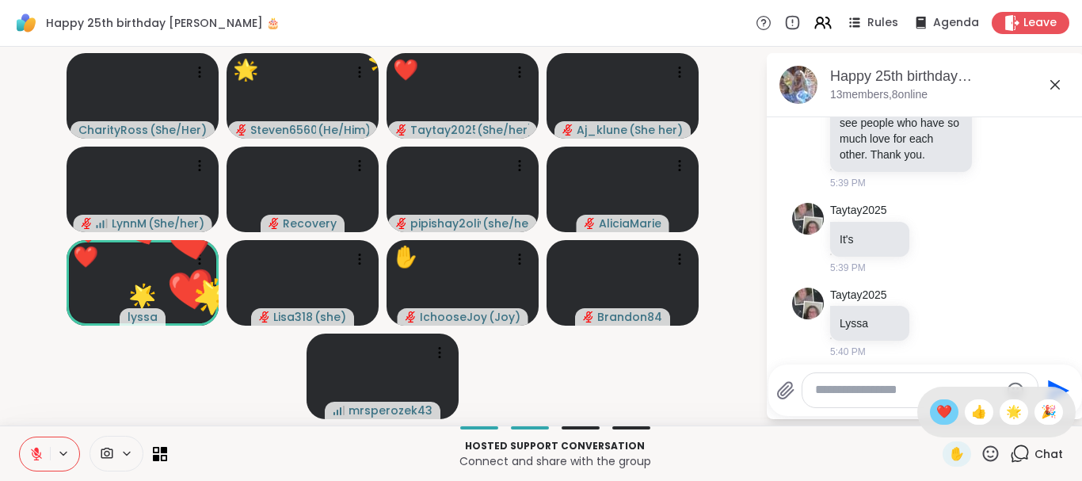
click at [940, 406] on span "❤️" at bounding box center [944, 411] width 16 height 19
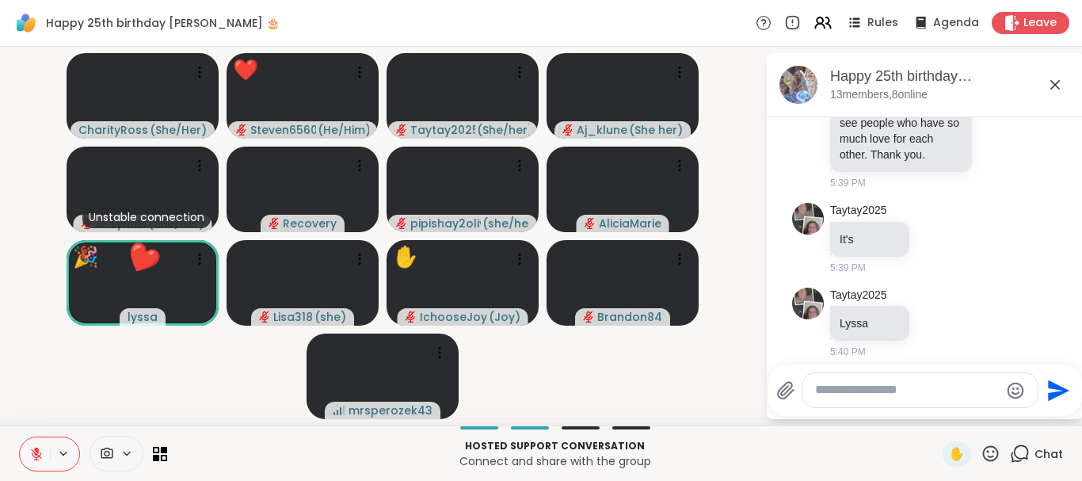
click at [989, 450] on icon at bounding box center [991, 454] width 20 height 20
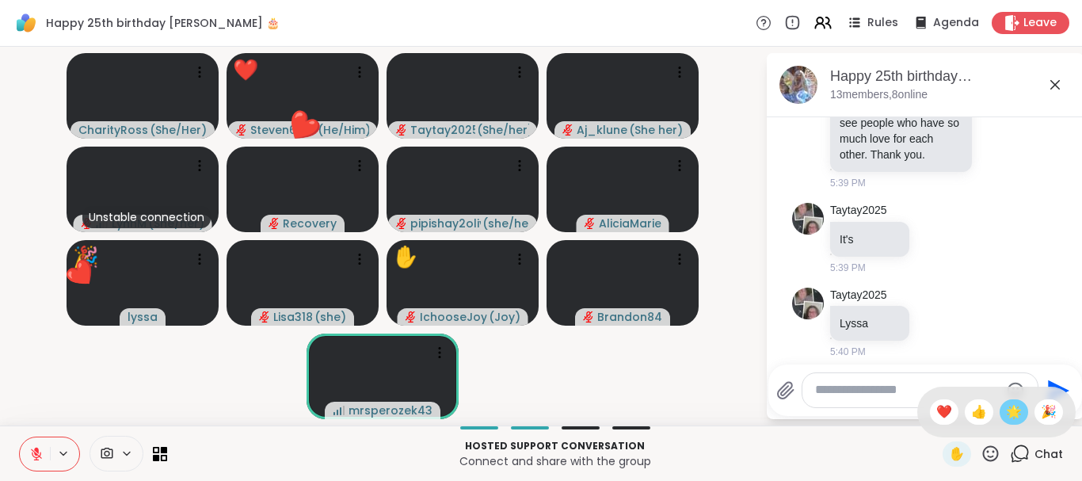
click at [1016, 412] on span "🌟" at bounding box center [1014, 411] width 16 height 19
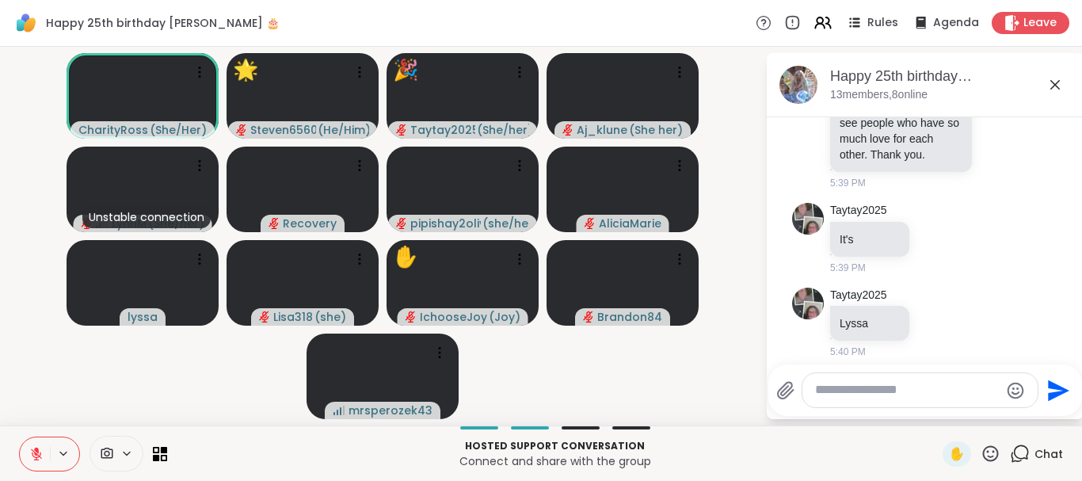
click at [992, 452] on icon at bounding box center [991, 454] width 20 height 20
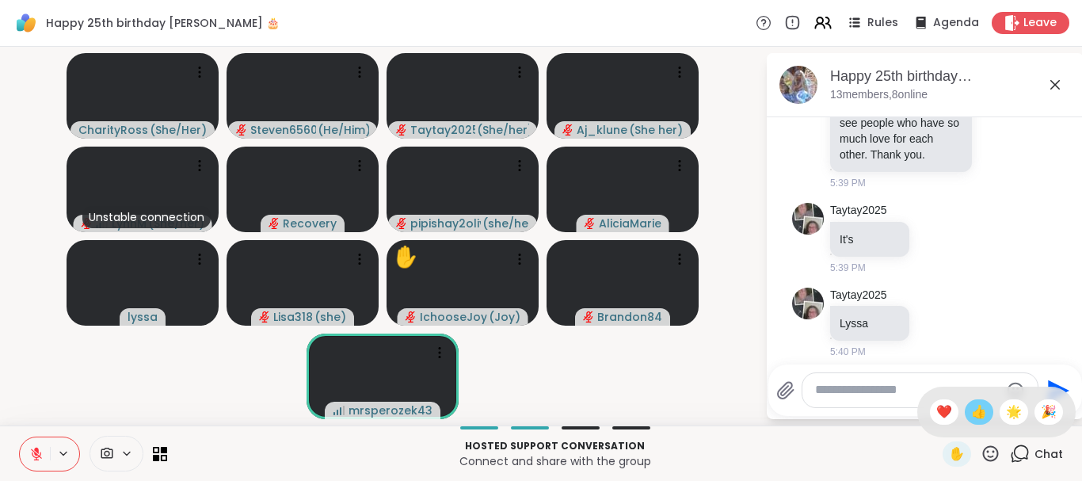
click at [977, 415] on span "👍" at bounding box center [979, 411] width 16 height 19
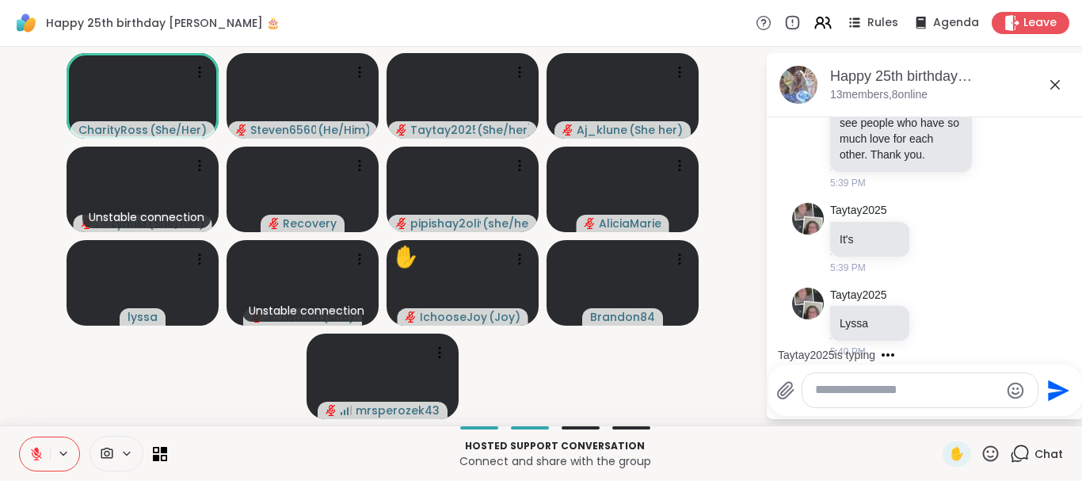
click at [718, 388] on video-player-container "CharityRoss ( She/Her ) Steven6560 ( He/Him ) Taytay2025 ( She/her ) Aj_klune (…" at bounding box center [383, 236] width 746 height 366
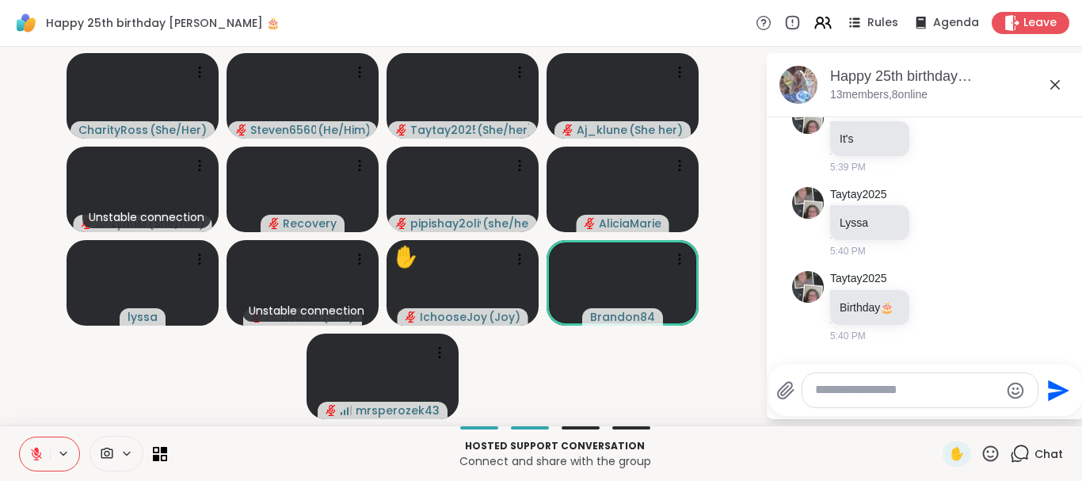
click at [998, 455] on icon at bounding box center [991, 453] width 16 height 16
click at [942, 413] on span "❤️" at bounding box center [944, 411] width 16 height 19
click at [996, 447] on icon at bounding box center [991, 454] width 20 height 20
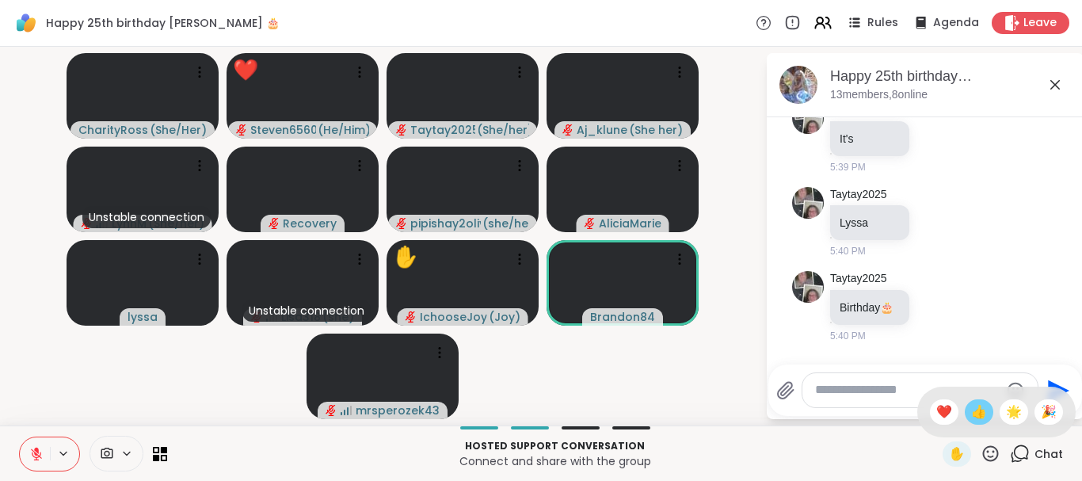
click at [971, 406] on span "👍" at bounding box center [979, 411] width 16 height 19
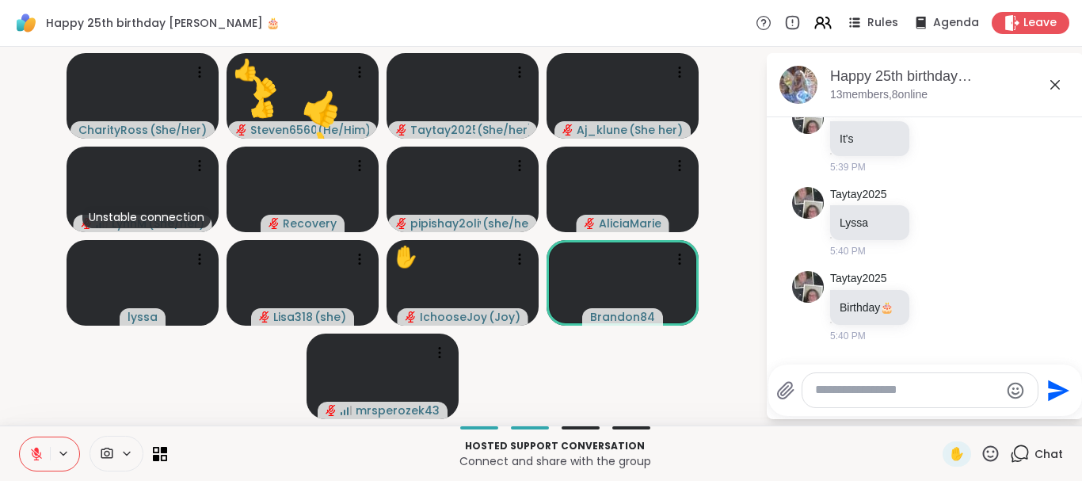
click at [994, 445] on icon at bounding box center [991, 454] width 20 height 20
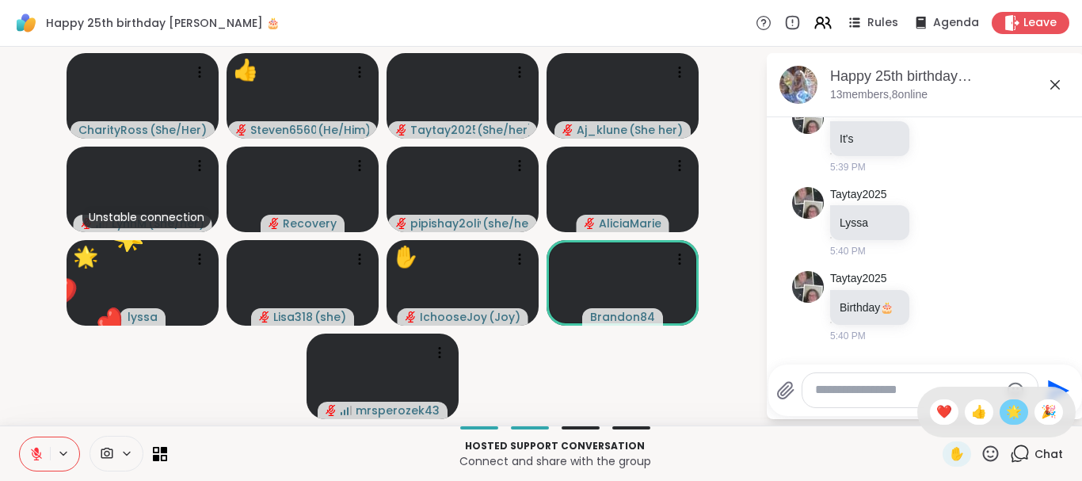
click at [1011, 407] on span "🌟" at bounding box center [1014, 411] width 16 height 19
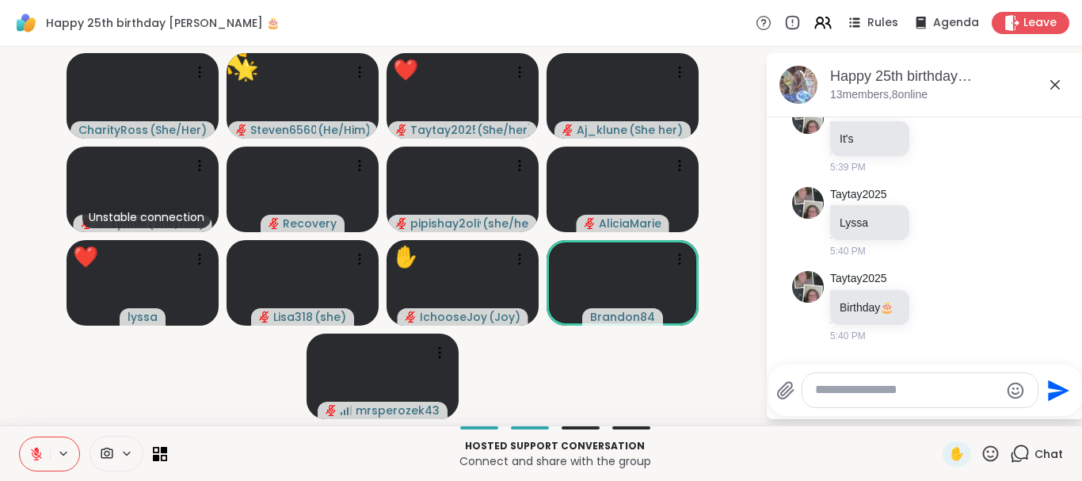
click at [994, 452] on icon at bounding box center [991, 453] width 16 height 16
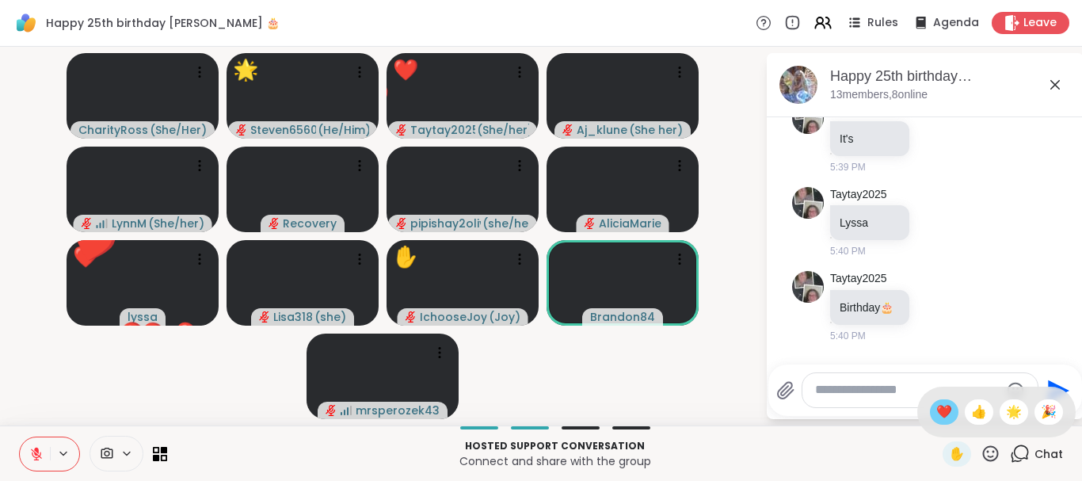
click at [946, 408] on span "❤️" at bounding box center [944, 411] width 16 height 19
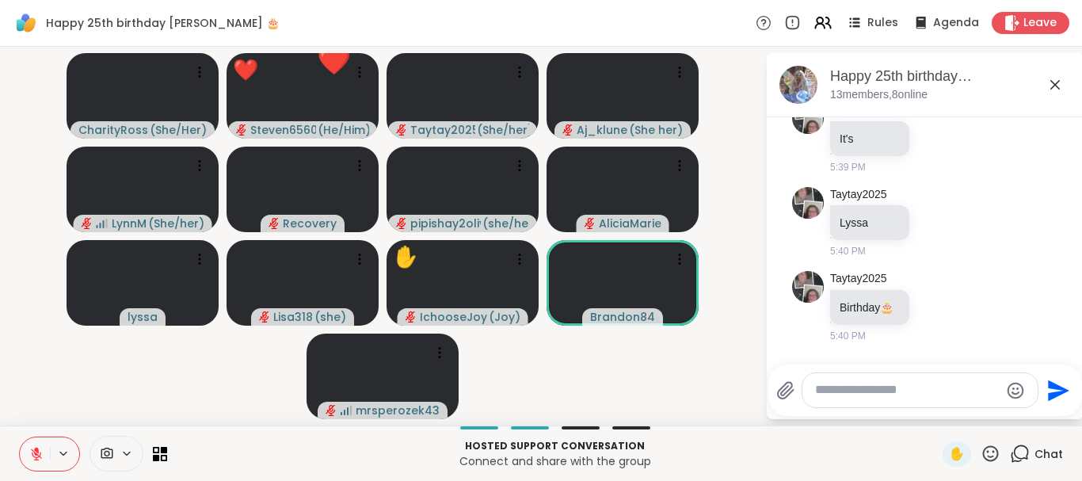
click at [990, 452] on icon at bounding box center [991, 454] width 20 height 20
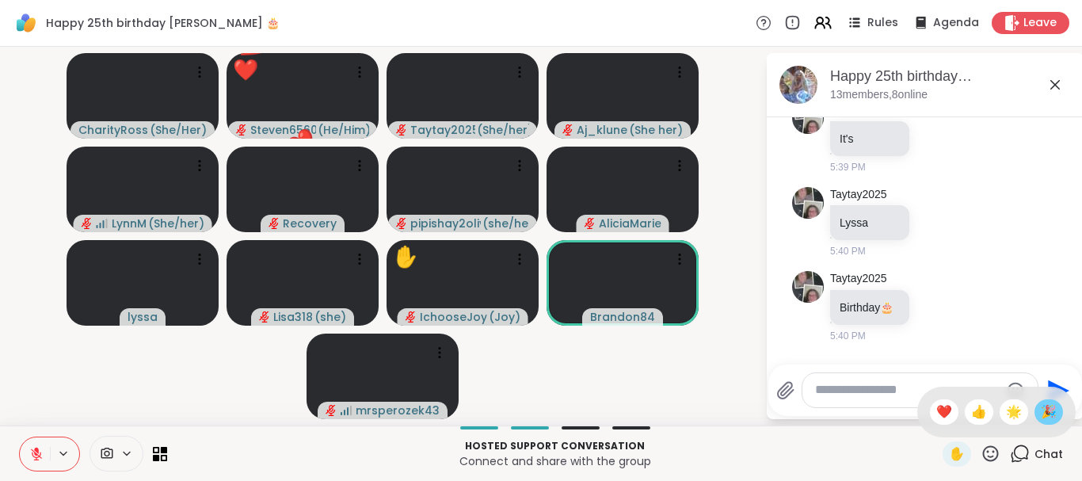
click at [1045, 410] on span "🎉" at bounding box center [1049, 411] width 16 height 19
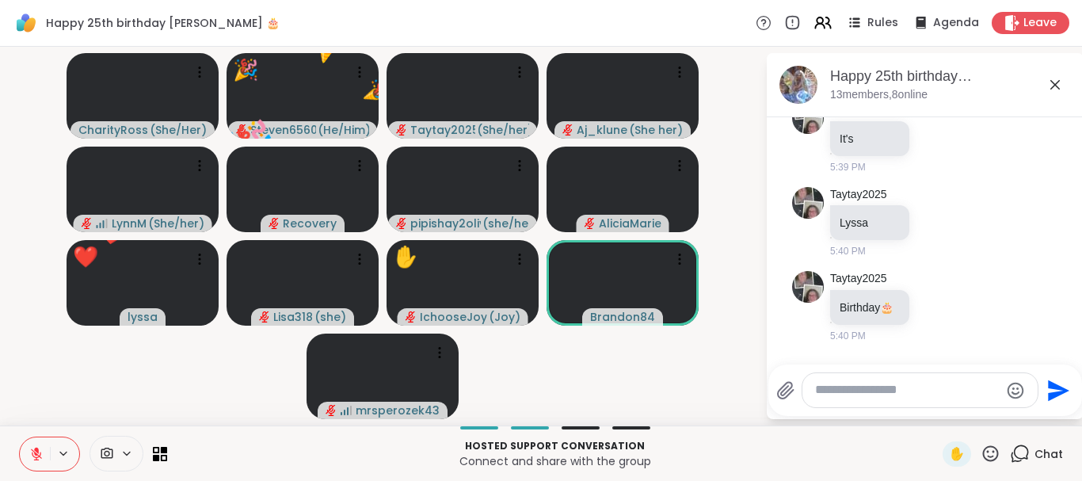
click at [998, 444] on icon at bounding box center [991, 454] width 20 height 20
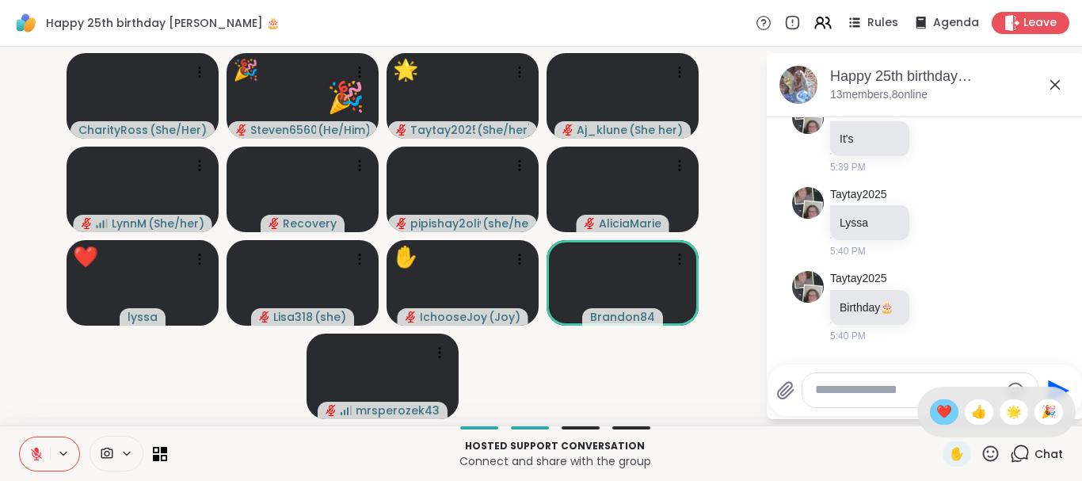
click at [936, 409] on span "❤️" at bounding box center [944, 411] width 16 height 19
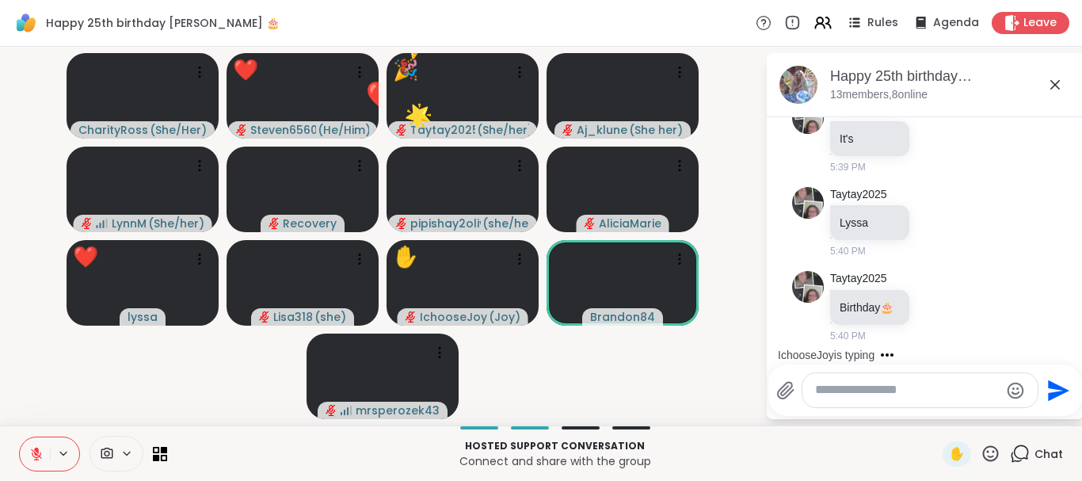
click at [989, 454] on icon at bounding box center [991, 454] width 20 height 20
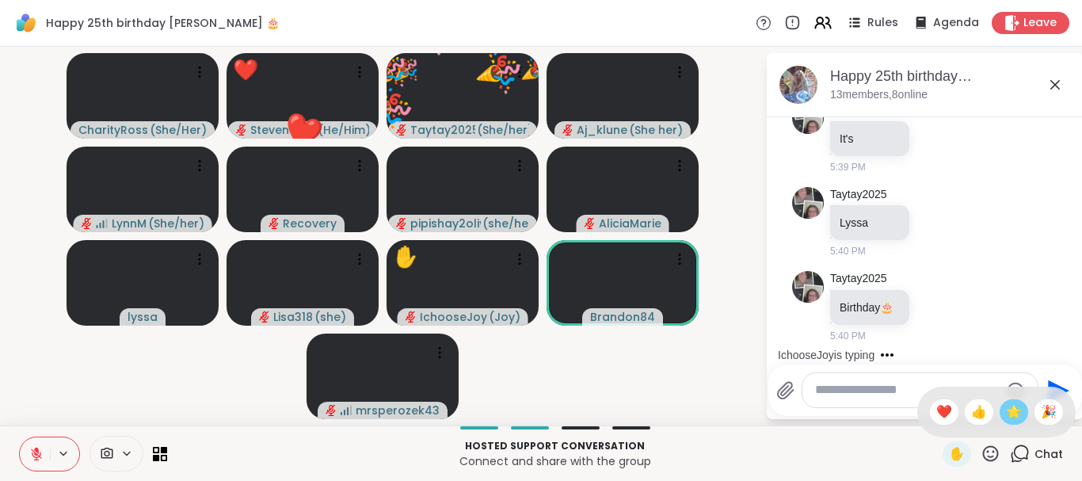
click at [1006, 402] on span "🌟" at bounding box center [1014, 411] width 16 height 19
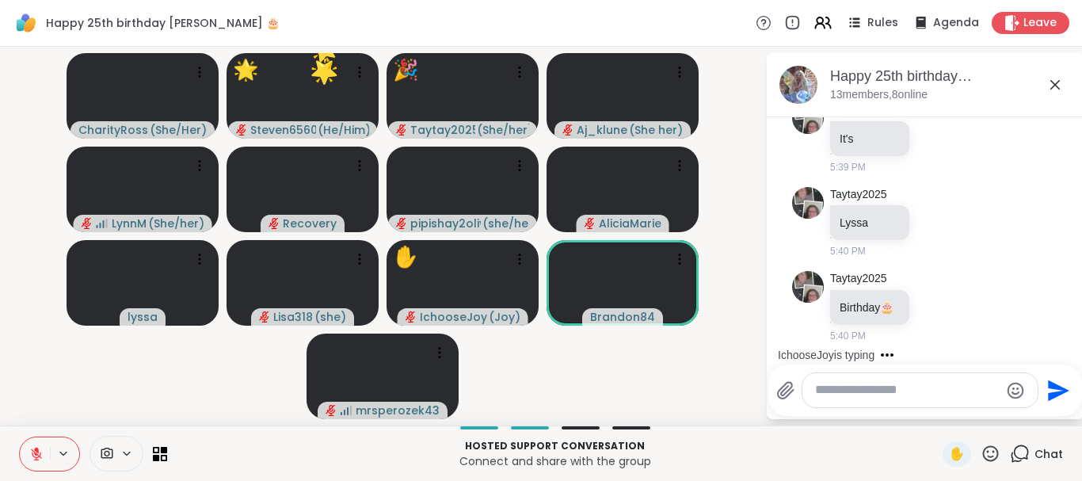
click at [991, 450] on icon at bounding box center [991, 454] width 20 height 20
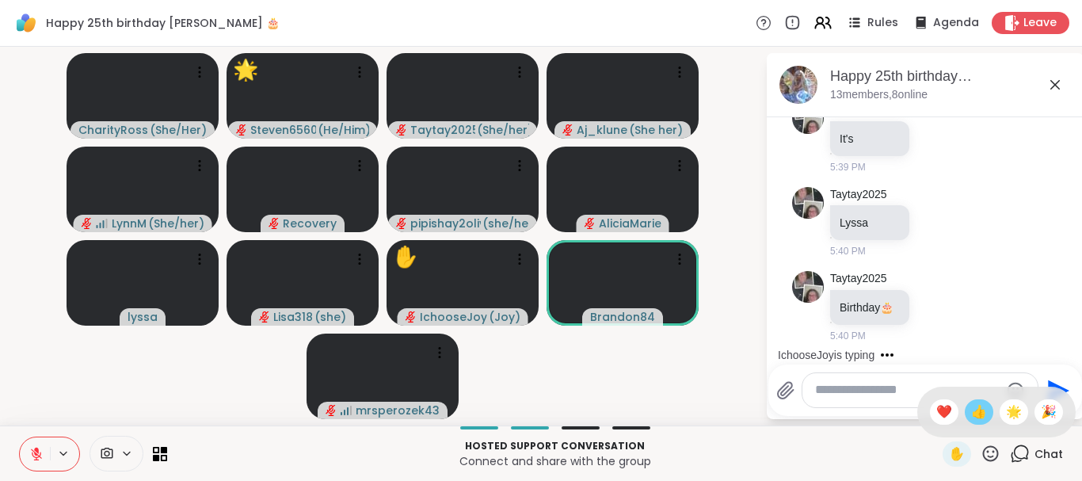
click at [981, 412] on span "👍" at bounding box center [979, 411] width 16 height 19
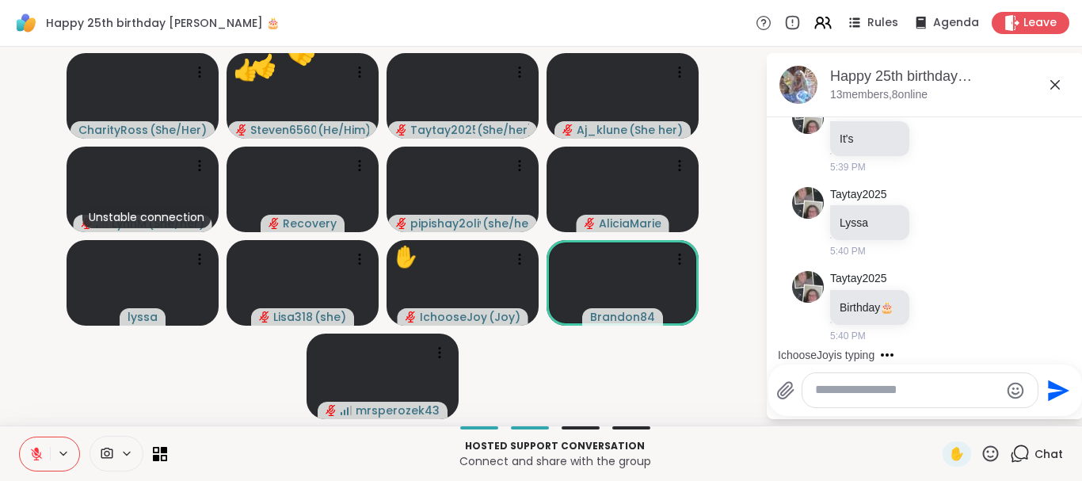
click at [993, 452] on icon at bounding box center [991, 454] width 20 height 20
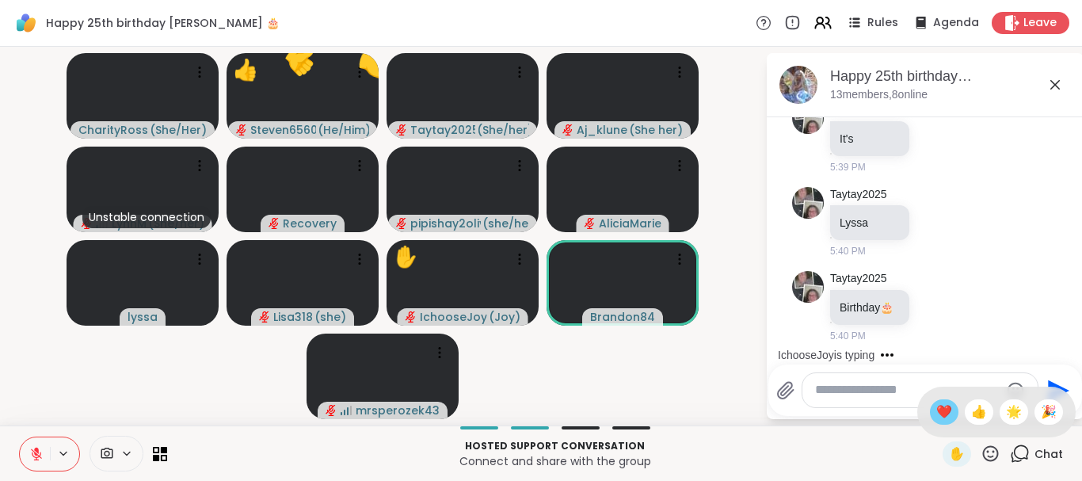
click at [938, 413] on span "❤️" at bounding box center [944, 411] width 16 height 19
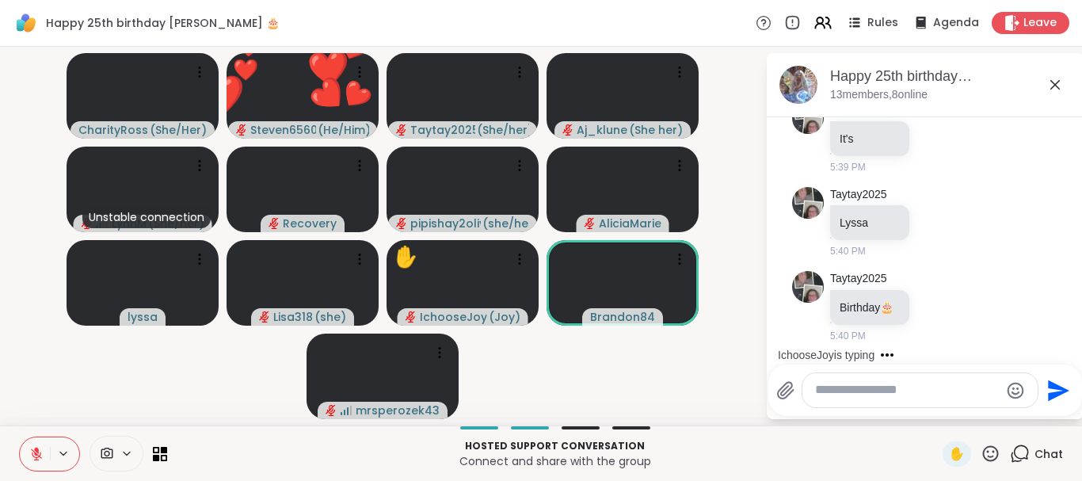
click at [989, 455] on icon at bounding box center [991, 454] width 20 height 20
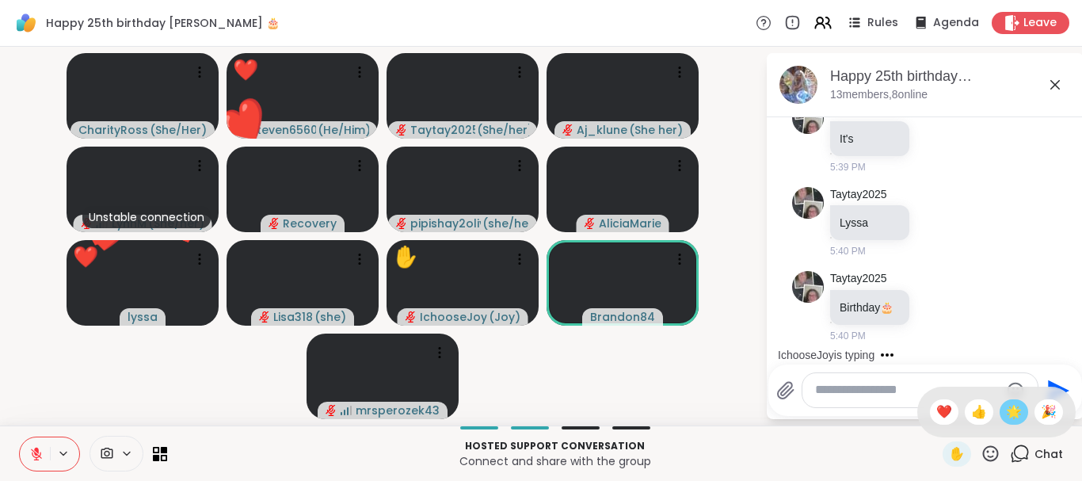
click at [1006, 415] on span "🌟" at bounding box center [1014, 411] width 16 height 19
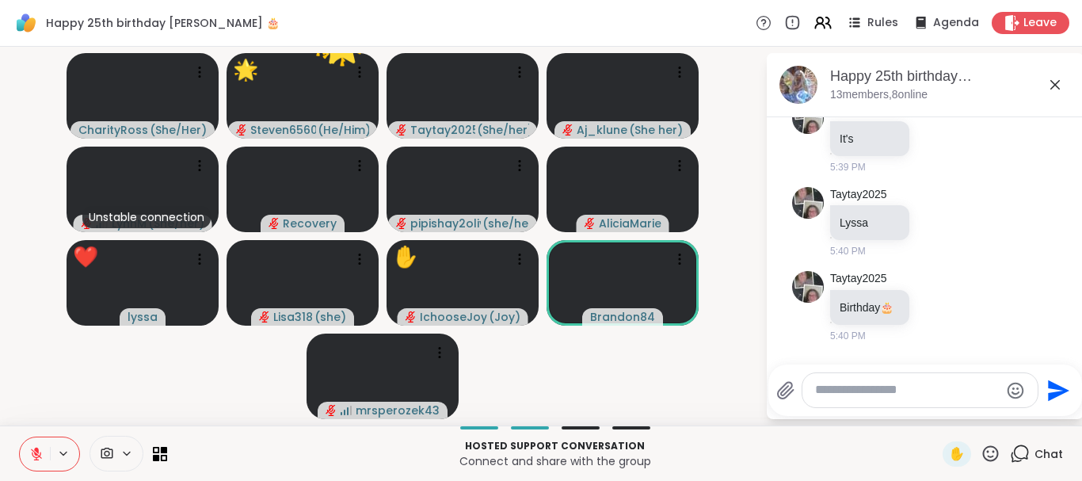
scroll to position [5315, 0]
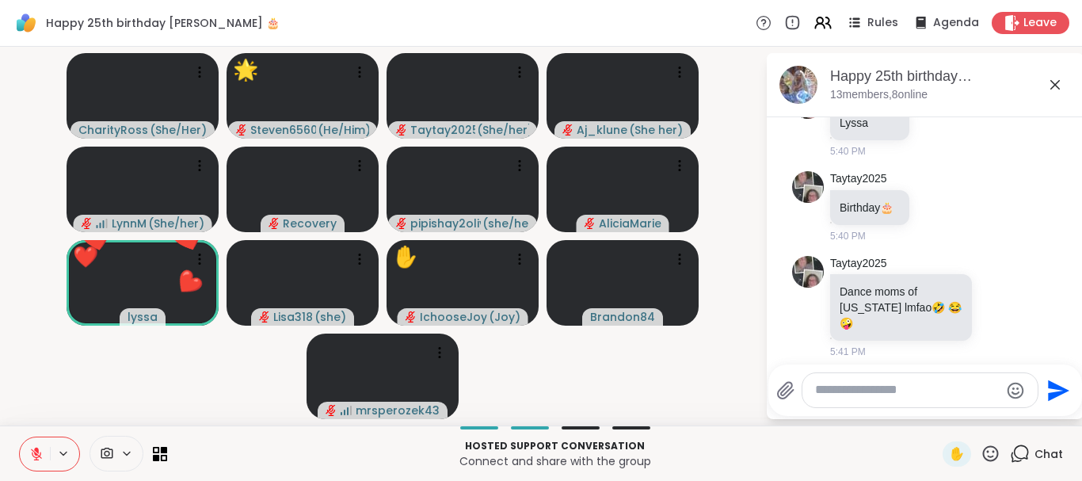
click at [991, 449] on icon at bounding box center [991, 454] width 20 height 20
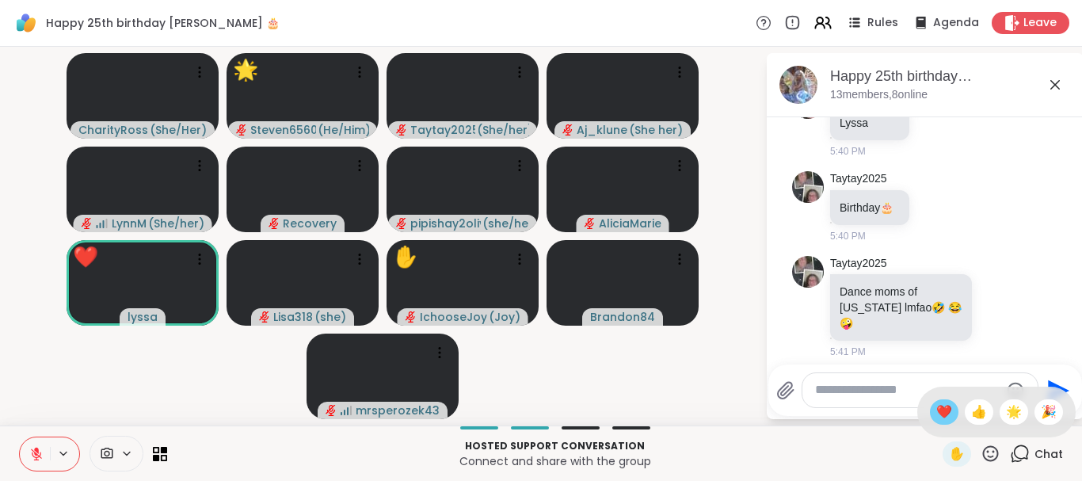
click at [936, 410] on span "❤️" at bounding box center [944, 411] width 16 height 19
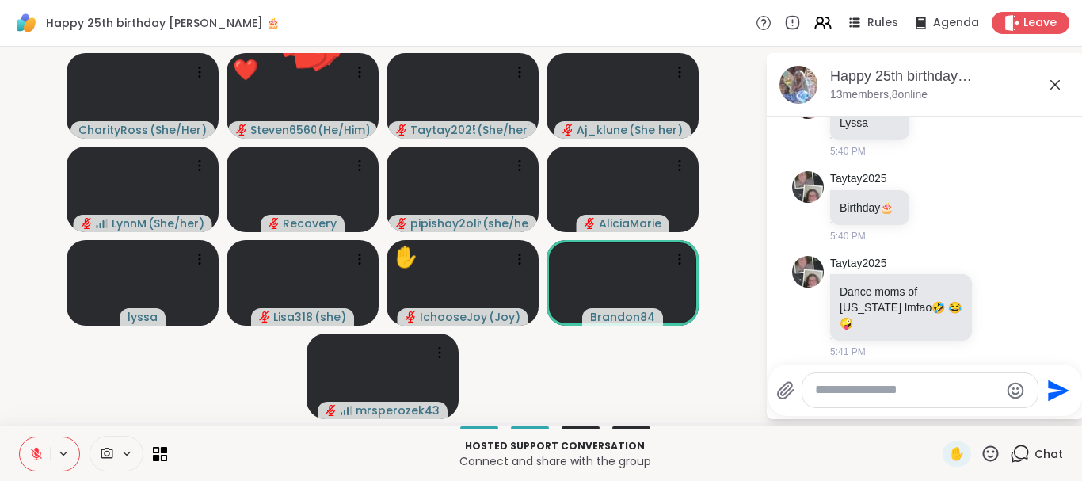
scroll to position [5338, 0]
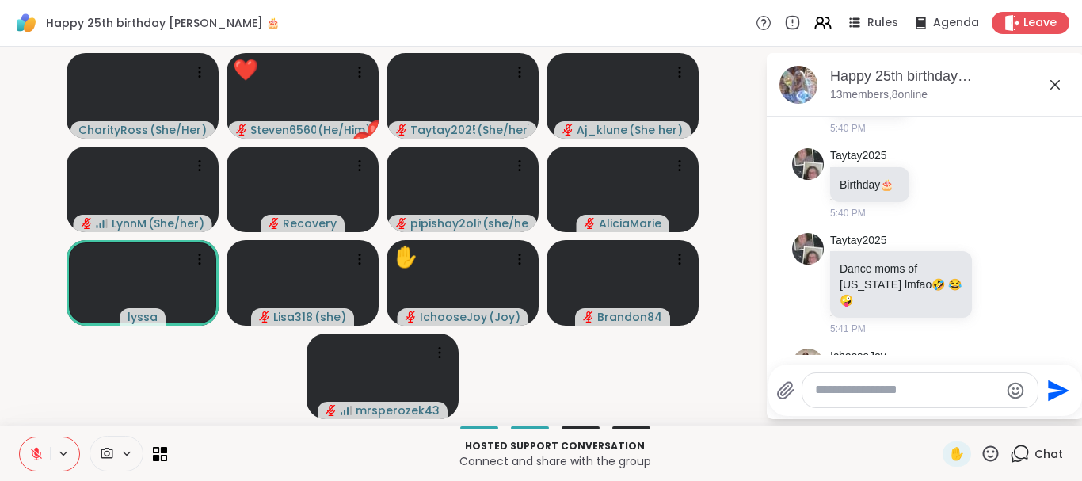
click at [992, 452] on icon at bounding box center [991, 454] width 20 height 20
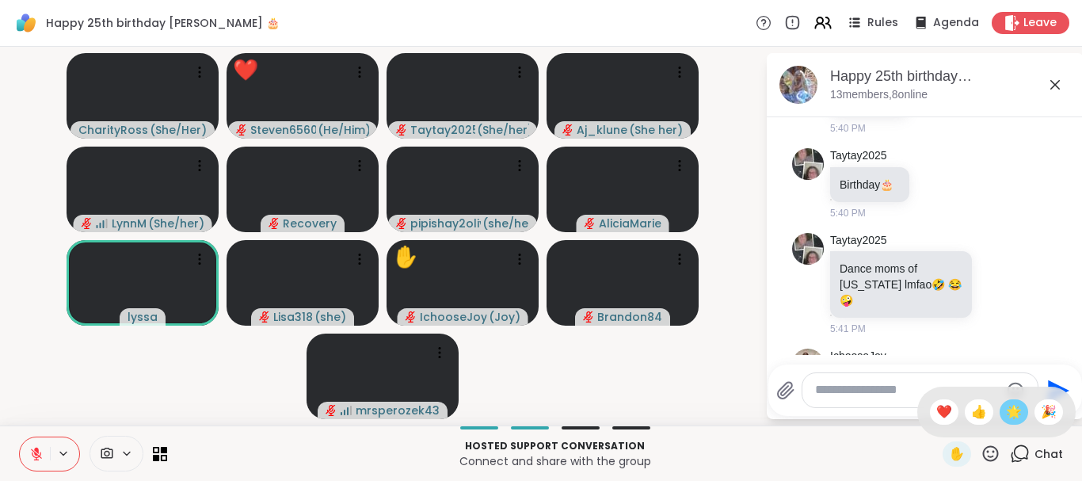
click at [1019, 410] on span "🌟" at bounding box center [1014, 411] width 16 height 19
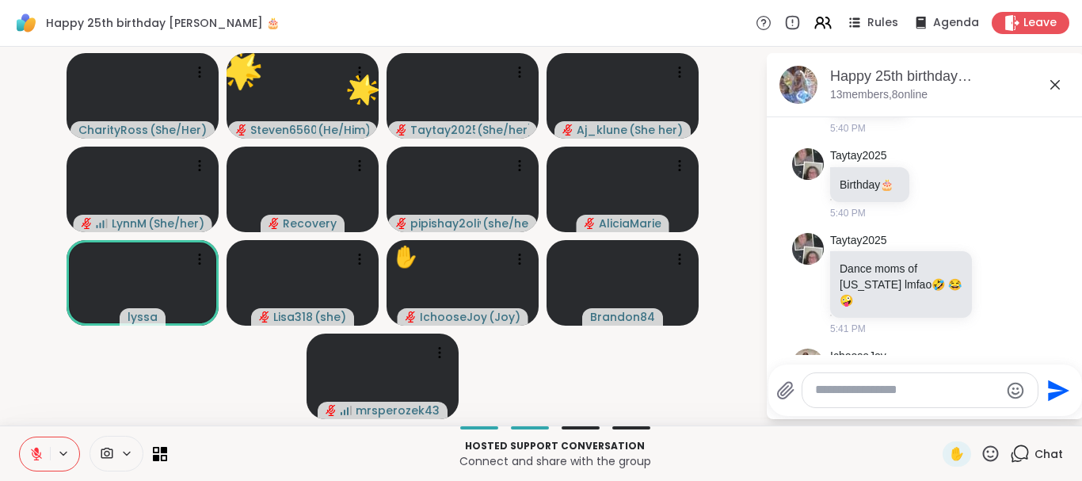
click at [985, 453] on icon at bounding box center [991, 453] width 16 height 16
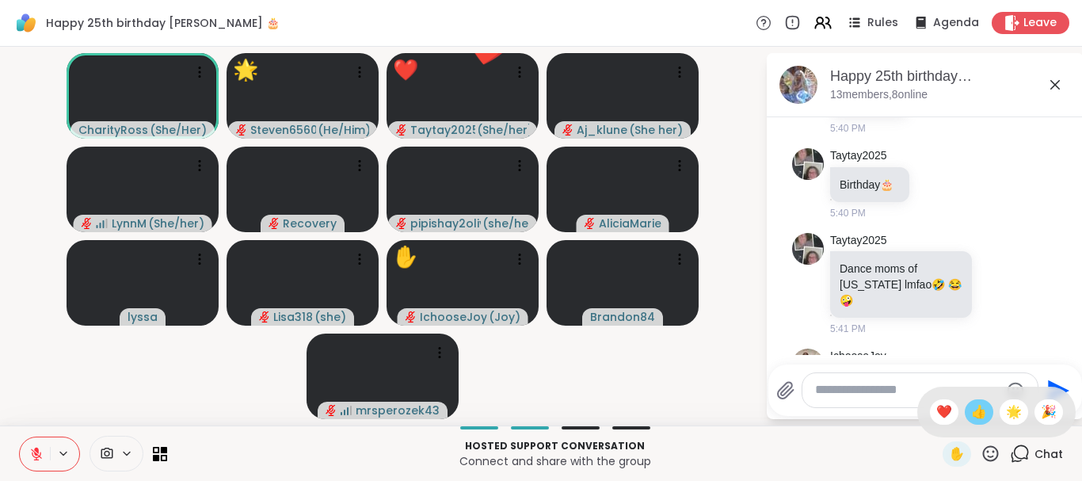
click at [980, 410] on span "👍" at bounding box center [979, 411] width 16 height 19
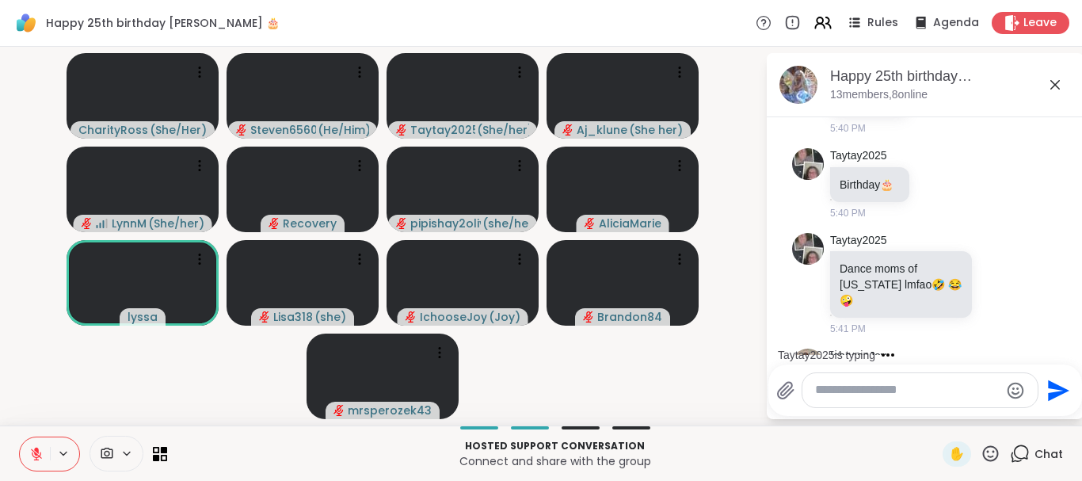
click at [988, 455] on icon at bounding box center [991, 454] width 20 height 20
click at [939, 402] on span "❤️" at bounding box center [944, 411] width 16 height 19
click at [980, 448] on div "✋" at bounding box center [972, 453] width 58 height 25
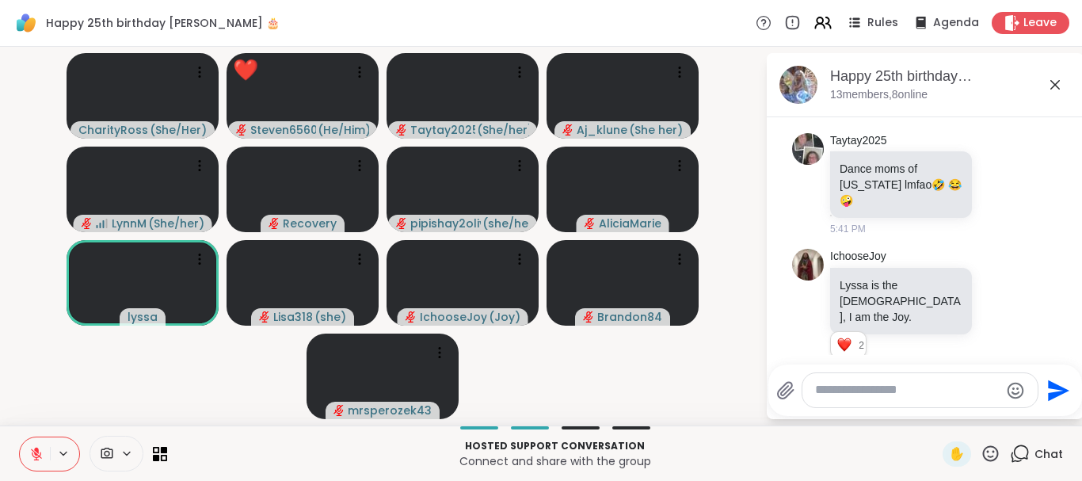
click at [986, 450] on icon at bounding box center [991, 454] width 20 height 20
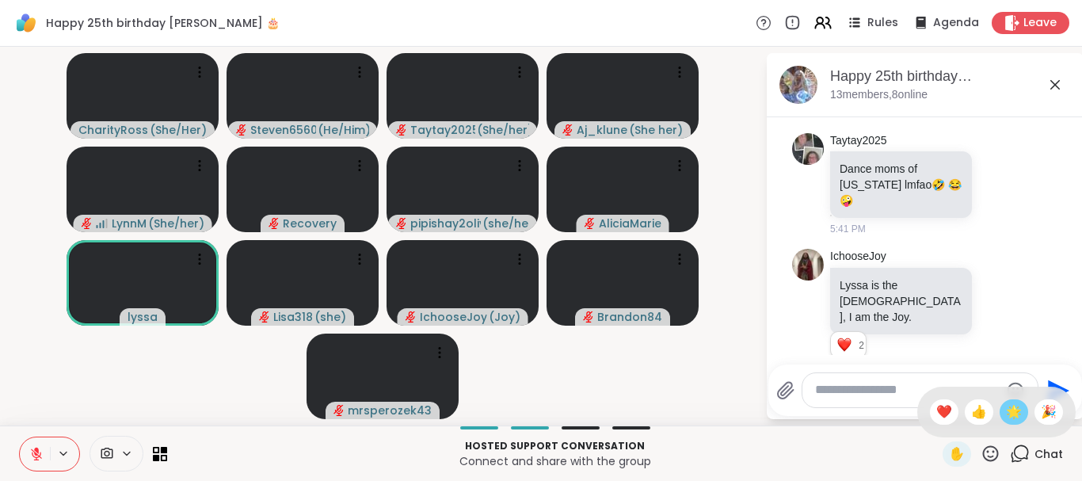
click at [1018, 405] on span "🌟" at bounding box center [1014, 411] width 16 height 19
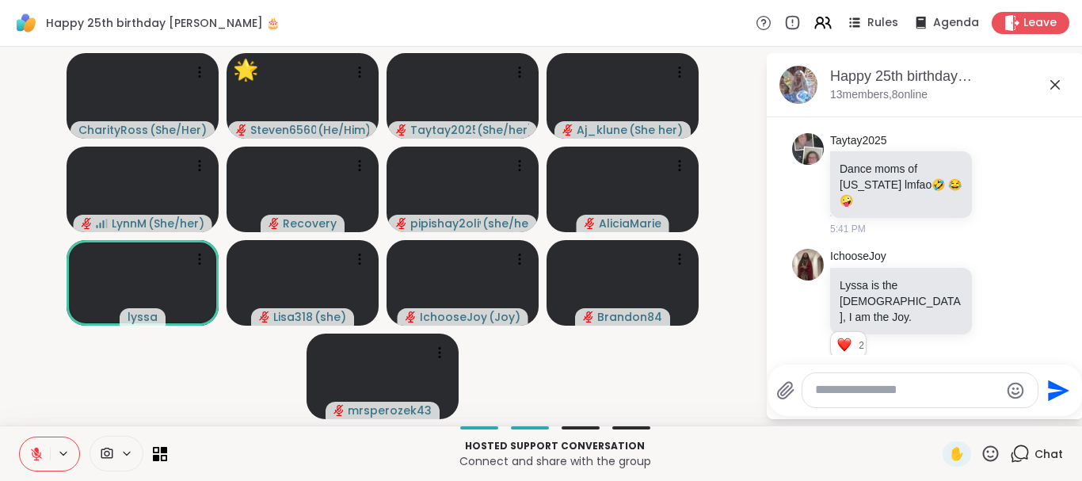
click at [986, 453] on icon at bounding box center [991, 454] width 20 height 20
click at [944, 411] on span "❤️" at bounding box center [944, 411] width 16 height 19
click at [995, 446] on icon at bounding box center [991, 454] width 20 height 20
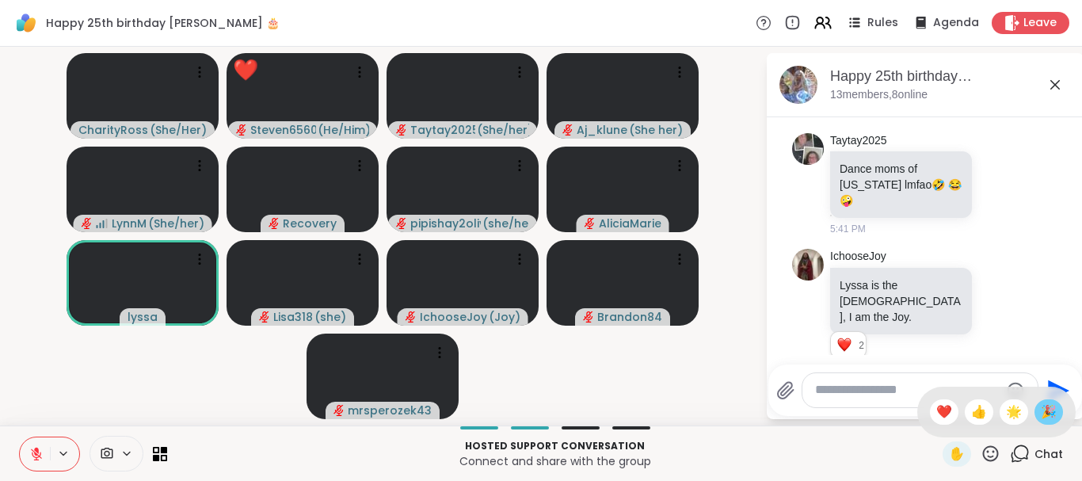
click at [1051, 412] on span "🎉" at bounding box center [1049, 411] width 16 height 19
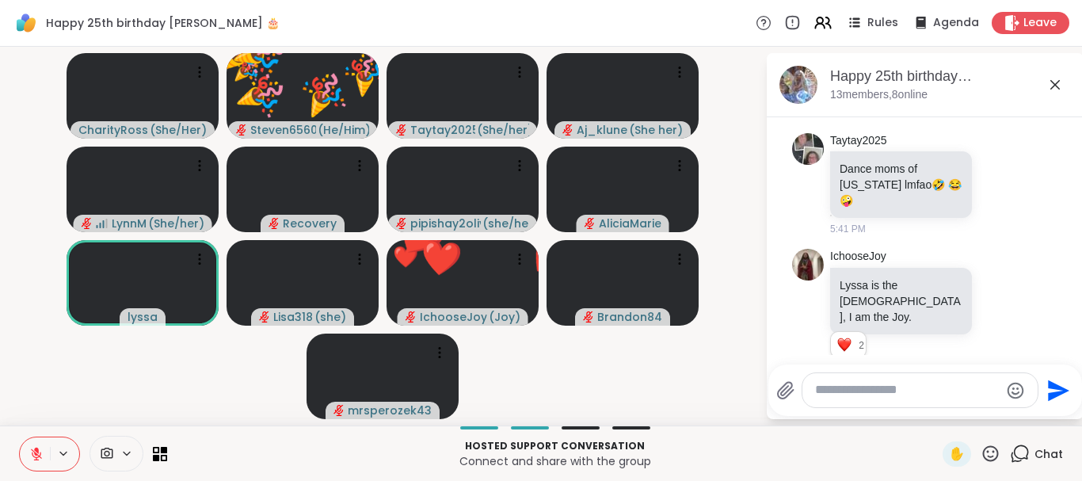
click at [991, 451] on icon at bounding box center [991, 454] width 20 height 20
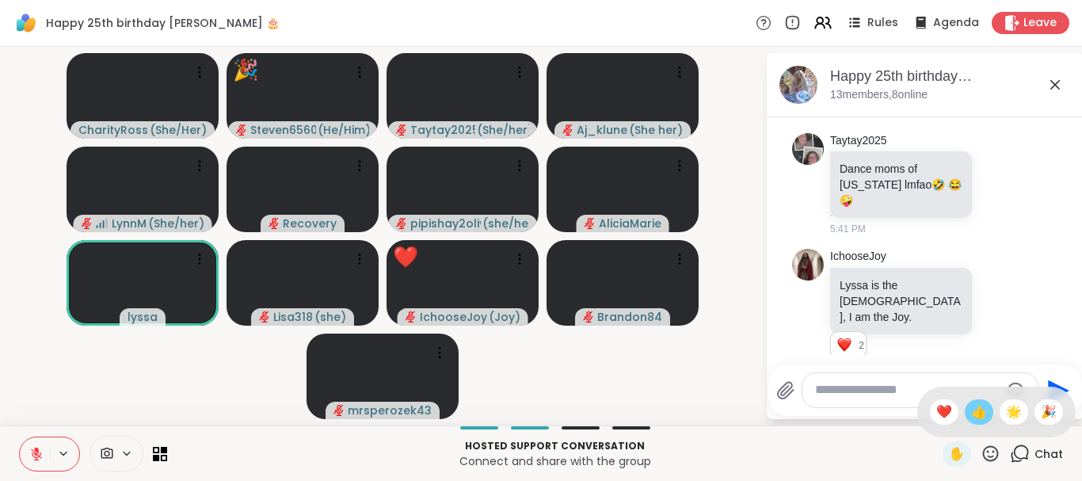
click at [981, 412] on span "👍" at bounding box center [979, 411] width 16 height 19
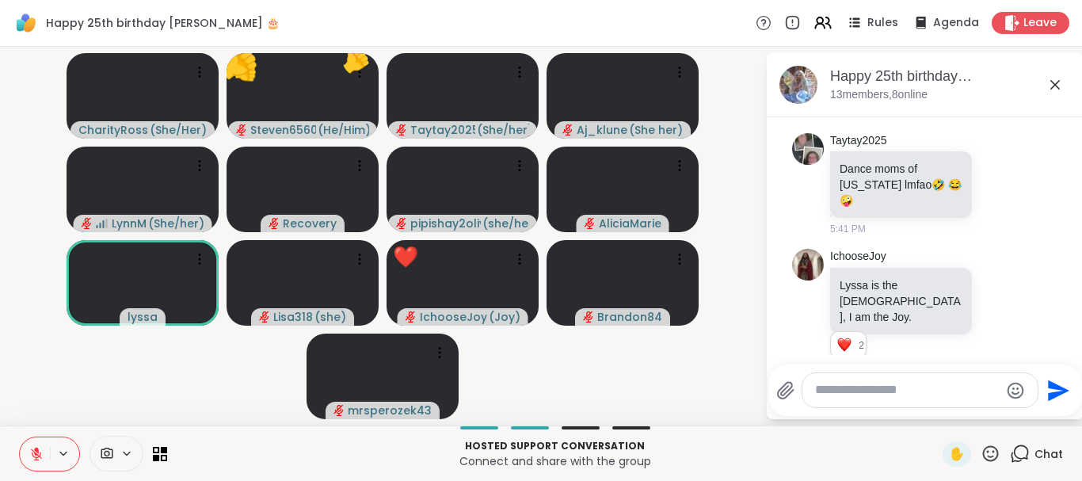
click at [992, 449] on icon at bounding box center [991, 454] width 20 height 20
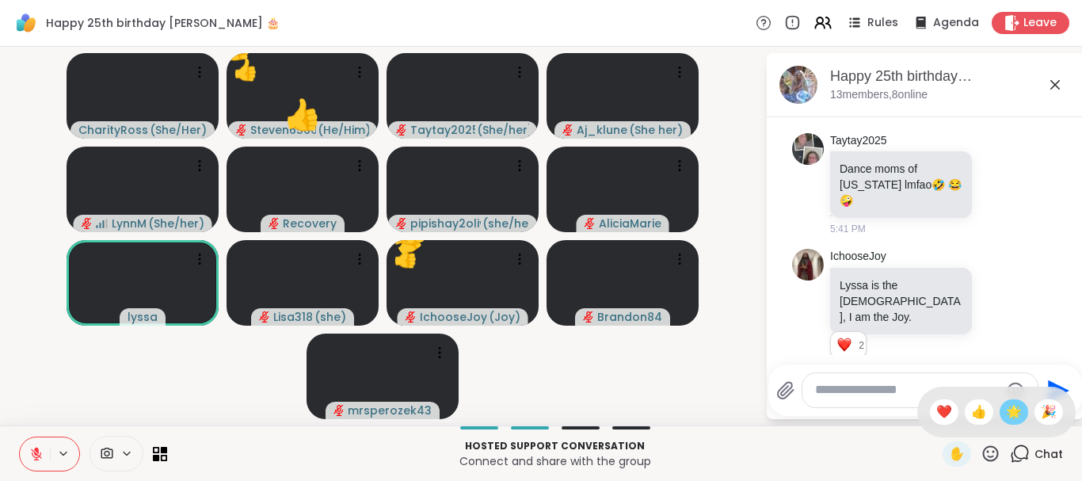
click at [1018, 410] on span "🌟" at bounding box center [1014, 411] width 16 height 19
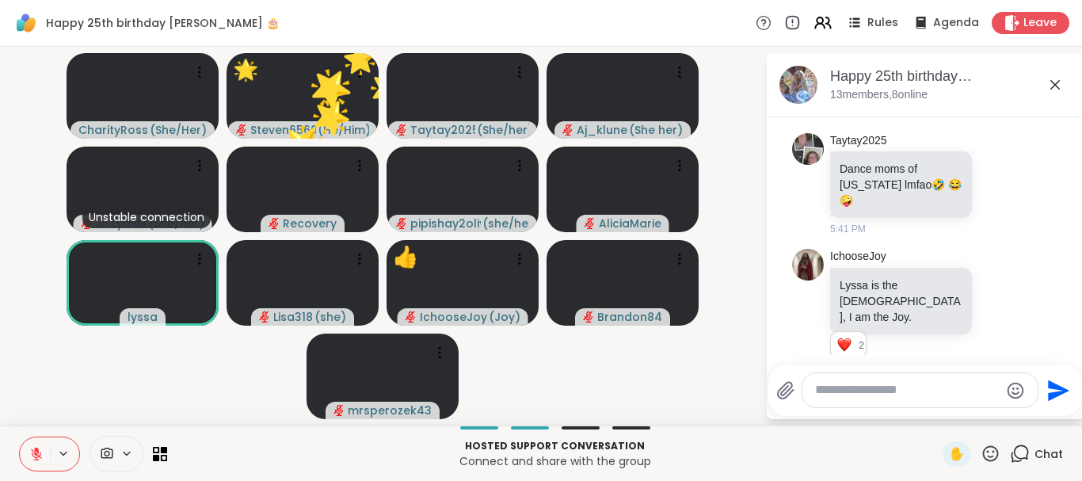
click at [997, 454] on icon at bounding box center [991, 454] width 20 height 20
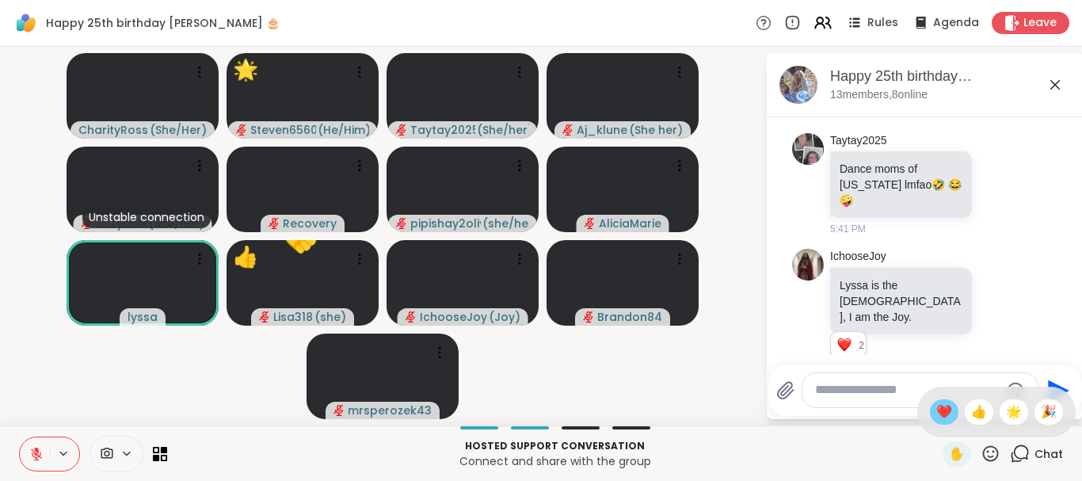
click at [942, 410] on span "❤️" at bounding box center [944, 411] width 16 height 19
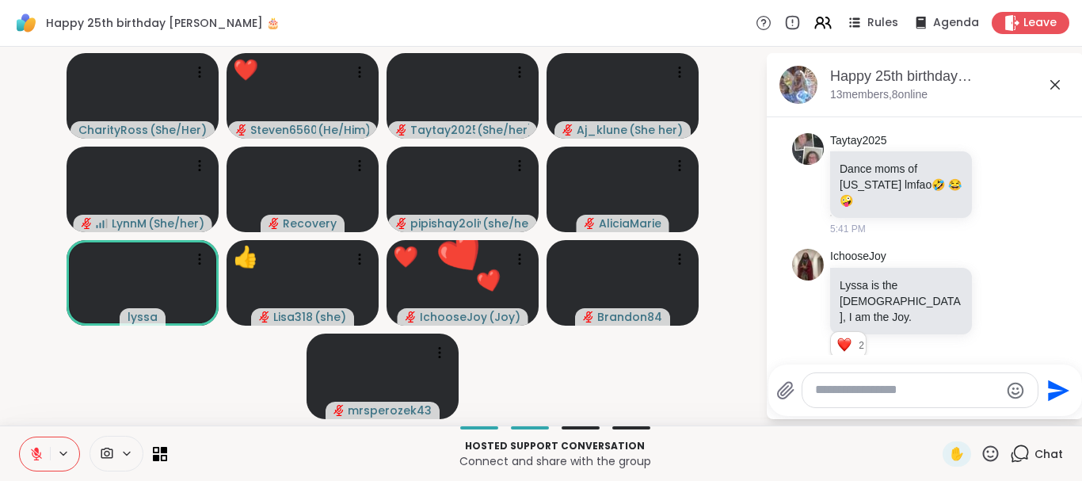
click at [986, 454] on icon at bounding box center [991, 454] width 20 height 20
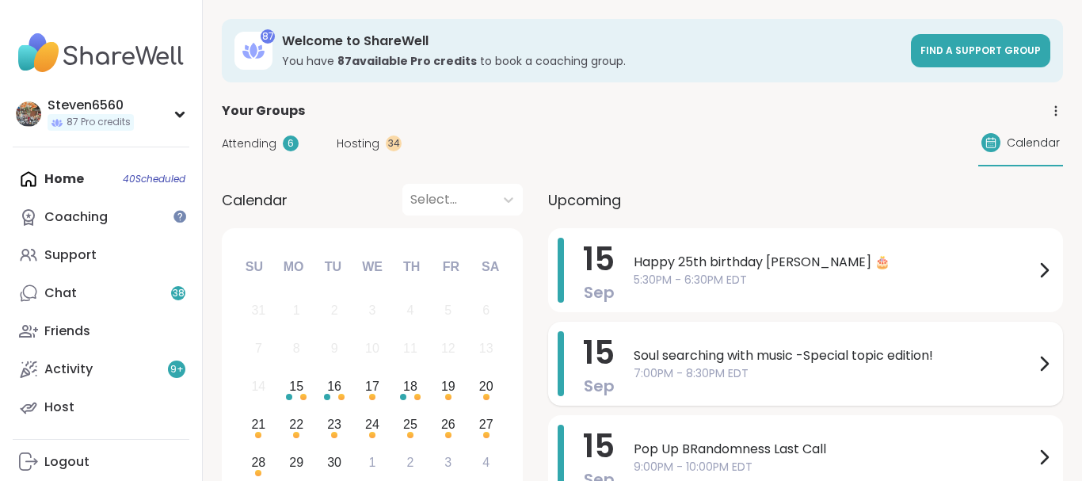
click at [877, 359] on span "Soul searching with music -Special topic edition!" at bounding box center [834, 355] width 401 height 19
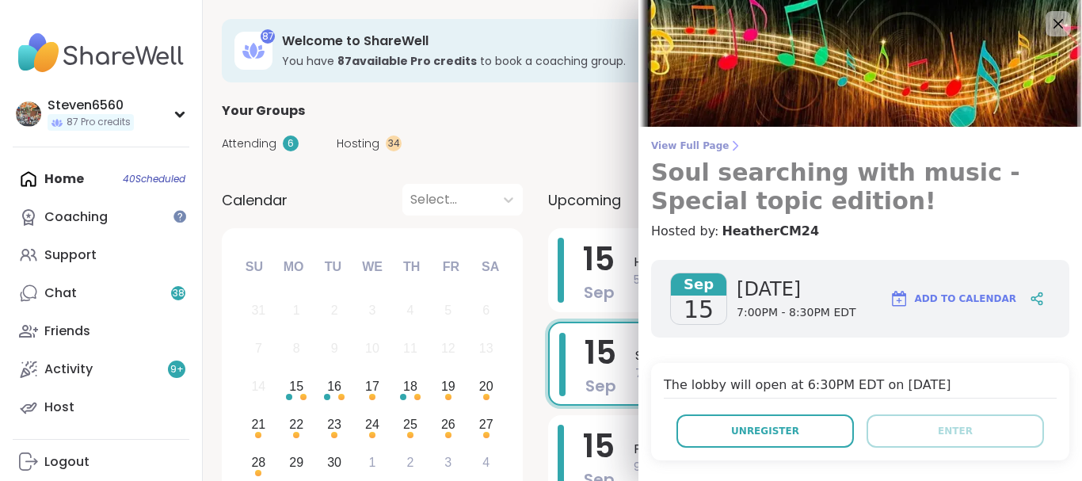
click at [729, 143] on icon at bounding box center [735, 145] width 13 height 13
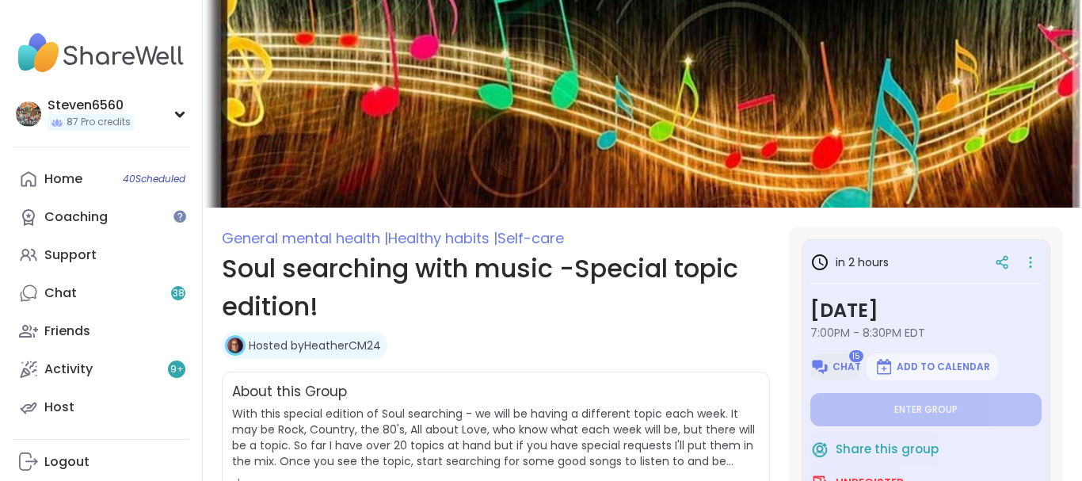
click at [849, 364] on span "Chat" at bounding box center [847, 366] width 29 height 13
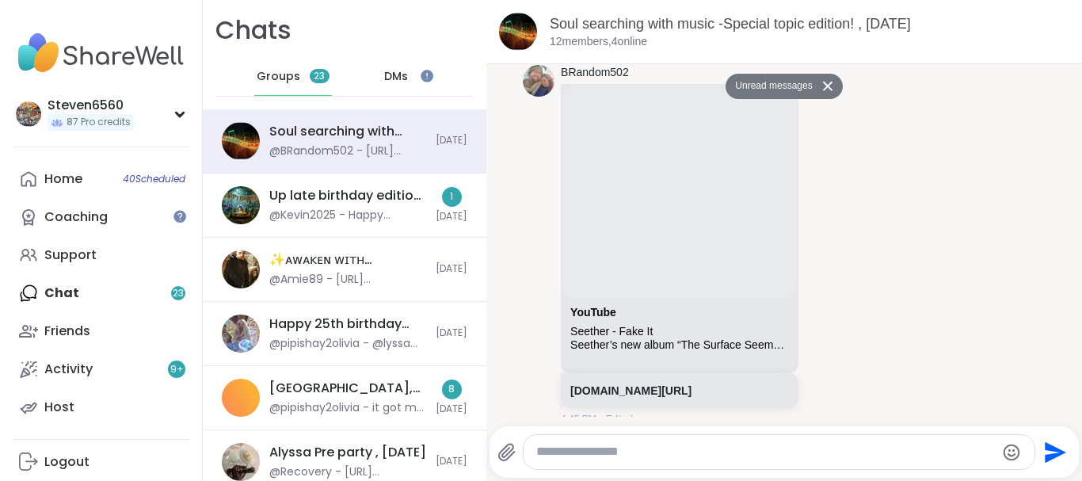
click at [1057, 119] on li "BRandom502 YouTube Seether - Fake It Seether’s new album “The Surface Seems So …" at bounding box center [784, 246] width 565 height 374
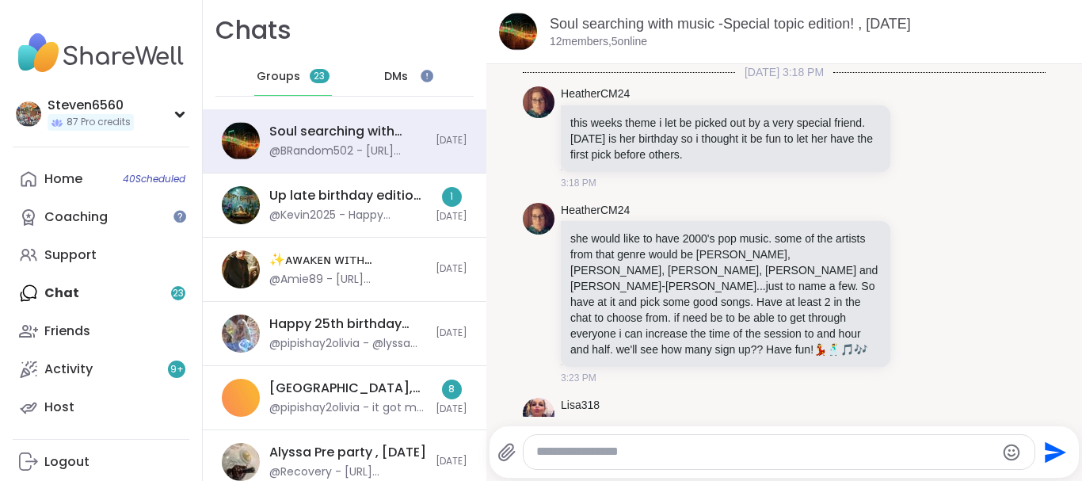
click at [1054, 330] on li "HeatherCM24 she would like to have 2000's pop music. some of the artists from t…" at bounding box center [784, 294] width 565 height 196
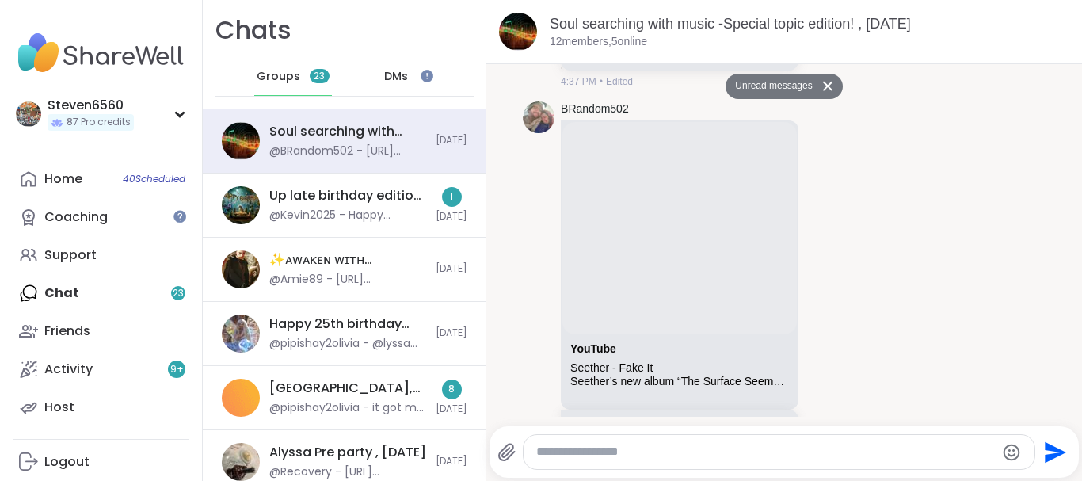
scroll to position [5676, 0]
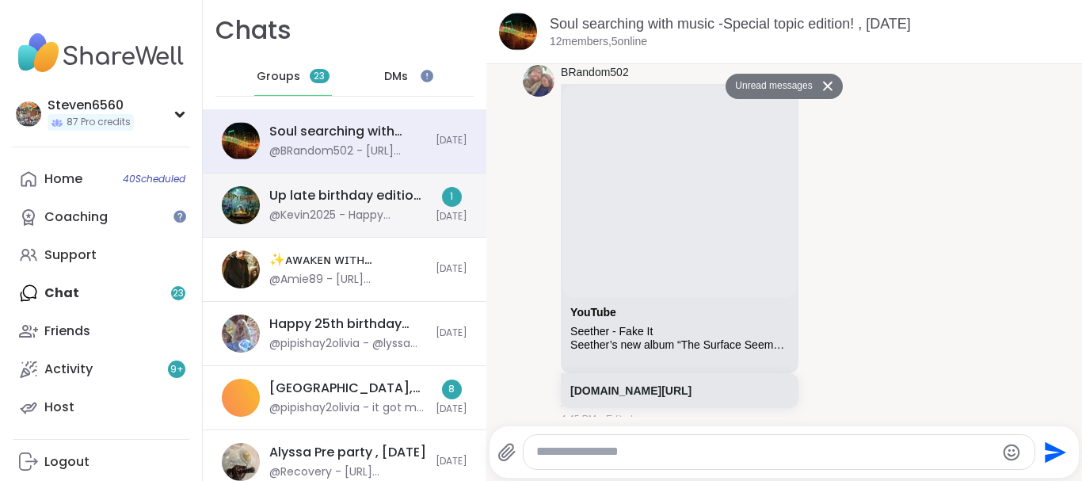
click at [374, 200] on div "Up late birthday edition , Sep 15" at bounding box center [347, 195] width 157 height 17
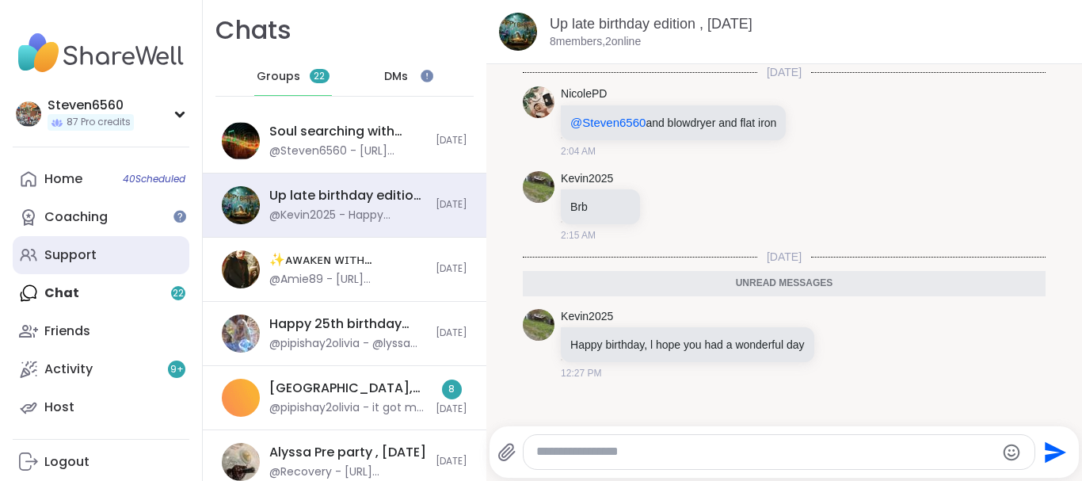
click at [85, 254] on div "Support" at bounding box center [70, 254] width 52 height 17
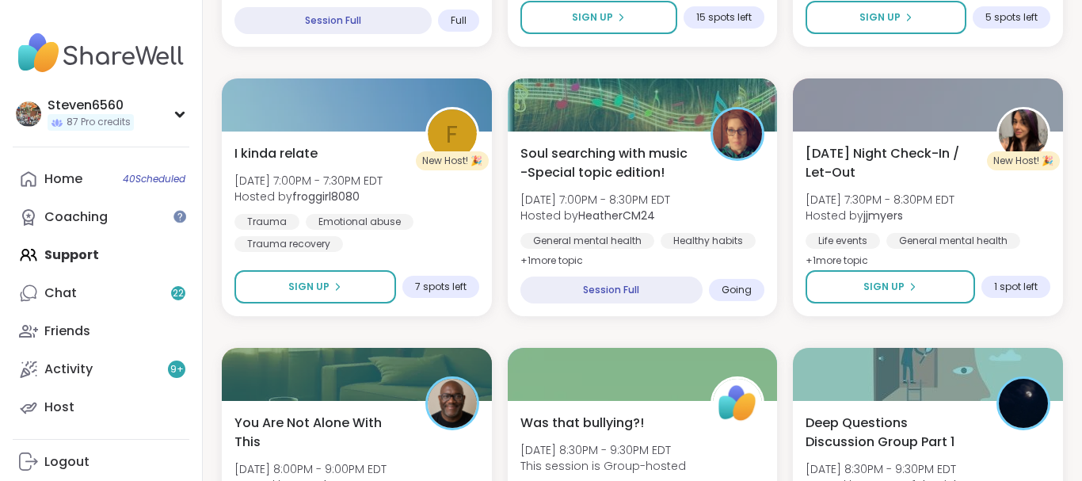
scroll to position [1362, 0]
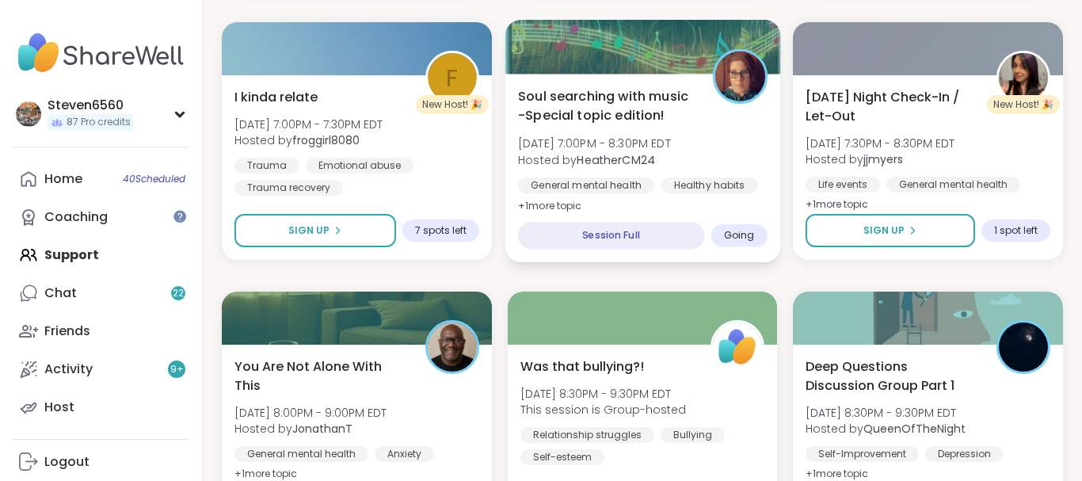
click at [635, 173] on div "Soul searching with music -Special topic edition! Mon, Sep 15 | 7:00PM - 8:30PM…" at bounding box center [643, 150] width 250 height 129
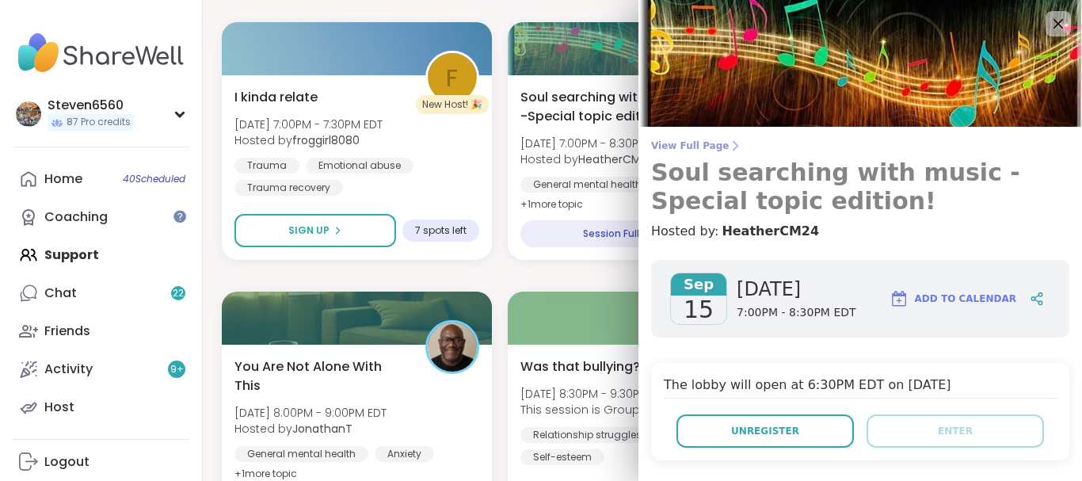
click at [734, 143] on icon at bounding box center [736, 146] width 4 height 9
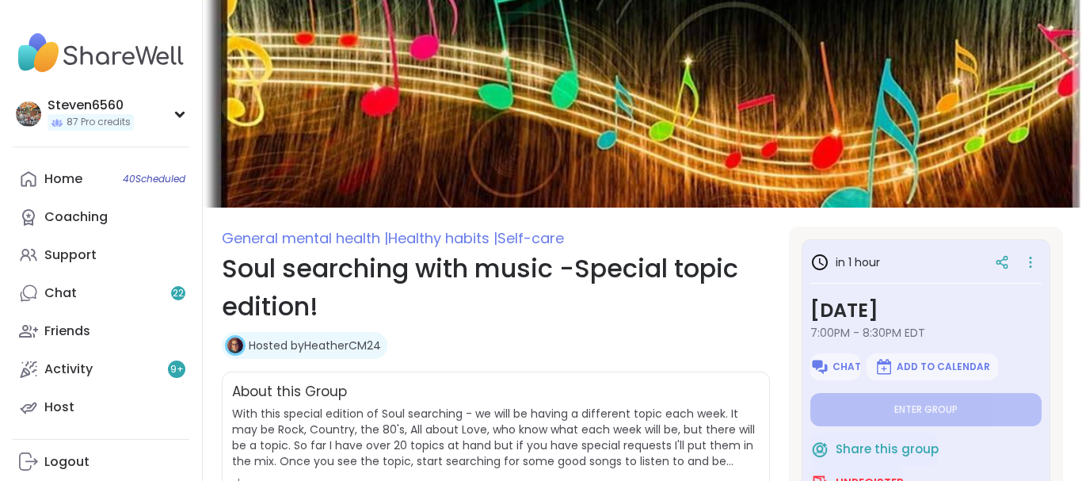
type textarea "*"
click at [842, 361] on span "Chat" at bounding box center [847, 366] width 29 height 13
